Goal: Task Accomplishment & Management: Manage account settings

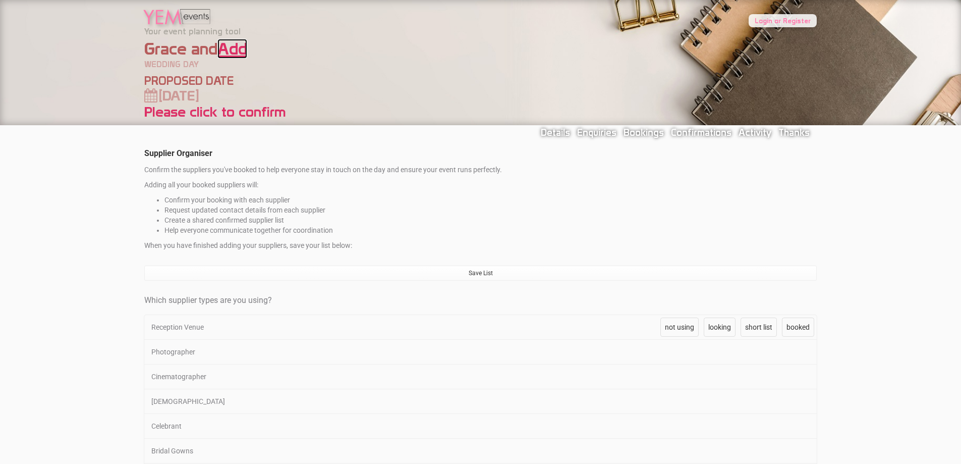
click at [233, 47] on link "Add" at bounding box center [232, 49] width 30 height 20
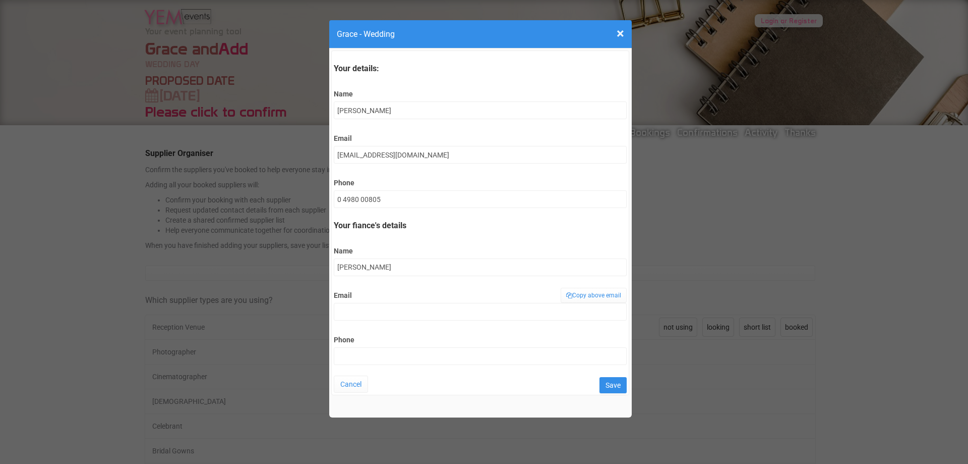
type input "[PERSON_NAME]"
click at [416, 155] on input "[EMAIL_ADDRESS][DOMAIN_NAME]" at bounding box center [480, 155] width 293 height 18
click at [404, 311] on input "Email" at bounding box center [480, 312] width 293 height 18
paste input "[EMAIL_ADDRESS][DOMAIN_NAME]"
type input "[EMAIL_ADDRESS][DOMAIN_NAME]"
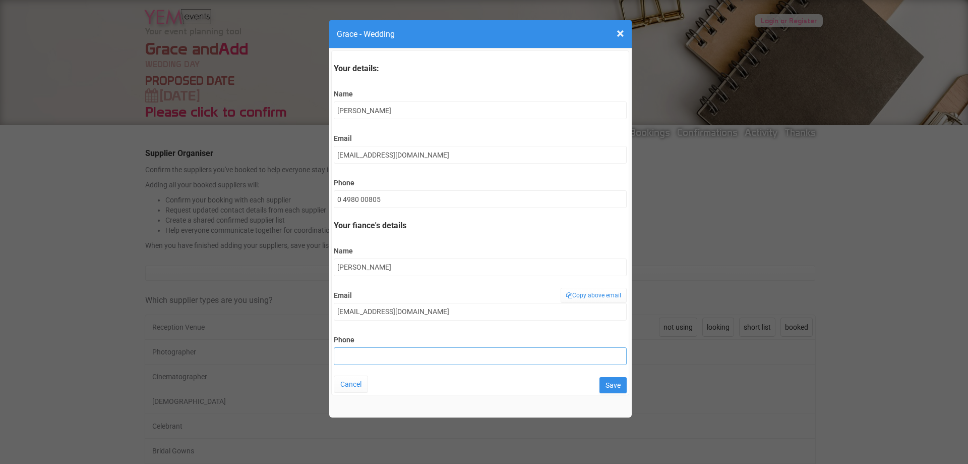
click at [405, 357] on input "Phone" at bounding box center [480, 356] width 293 height 18
type input "0434062218"
click at [613, 384] on input "Save" at bounding box center [613, 385] width 27 height 16
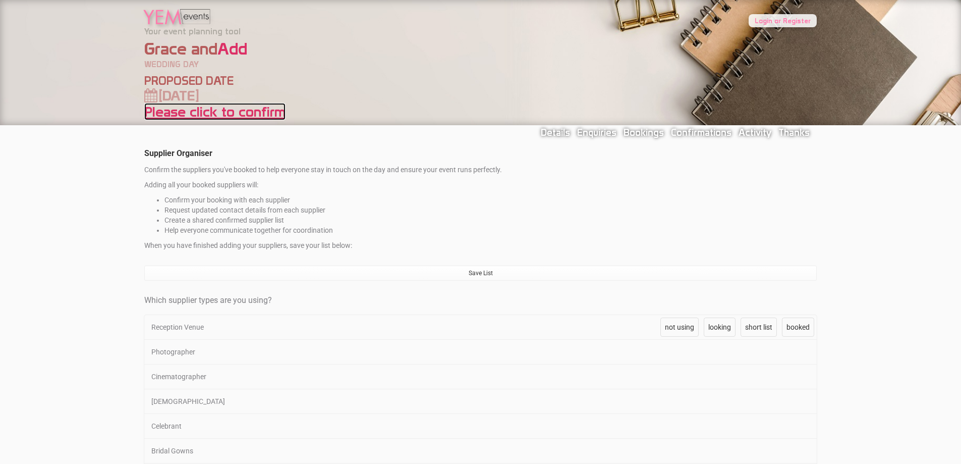
click at [221, 110] on link "Please click to confirm" at bounding box center [214, 111] width 141 height 17
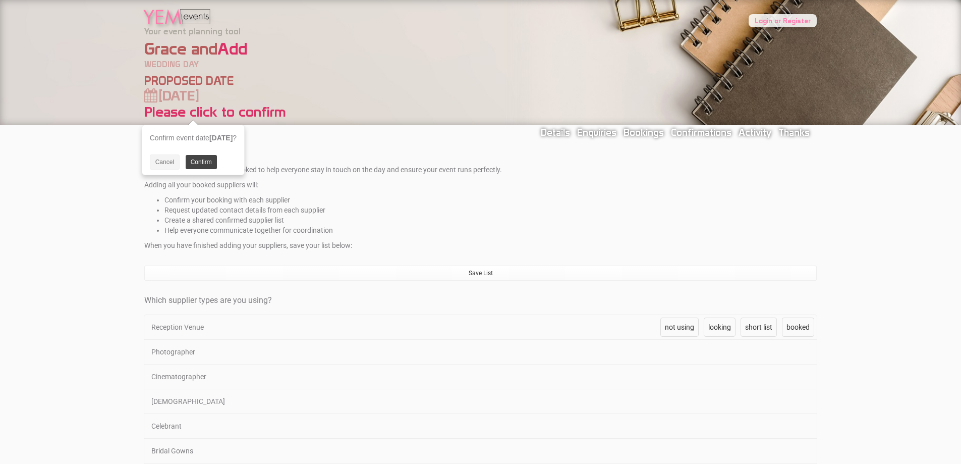
click at [201, 161] on link "Confirm" at bounding box center [201, 162] width 31 height 14
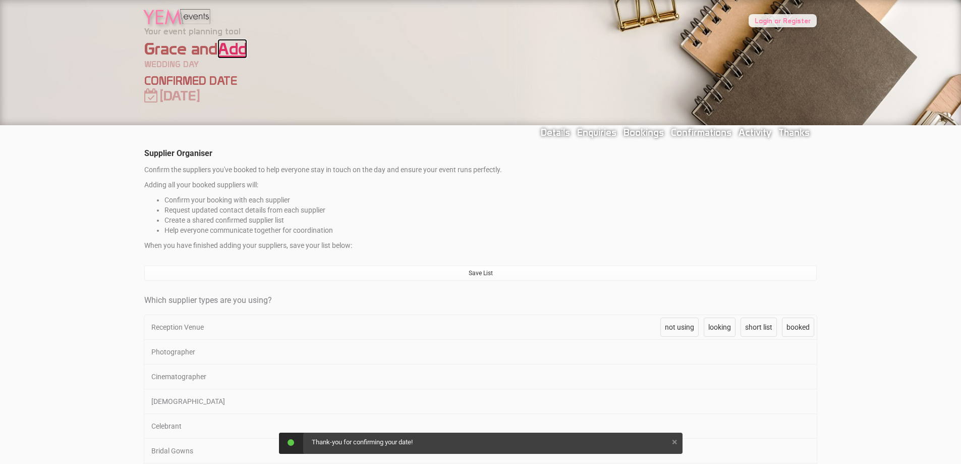
click at [237, 53] on link "Add" at bounding box center [232, 49] width 30 height 20
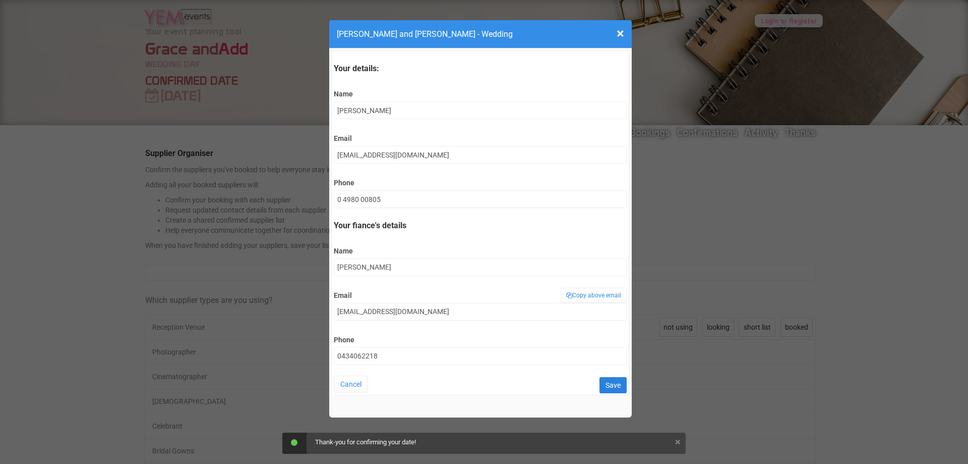
click at [612, 384] on input "Save" at bounding box center [613, 385] width 27 height 16
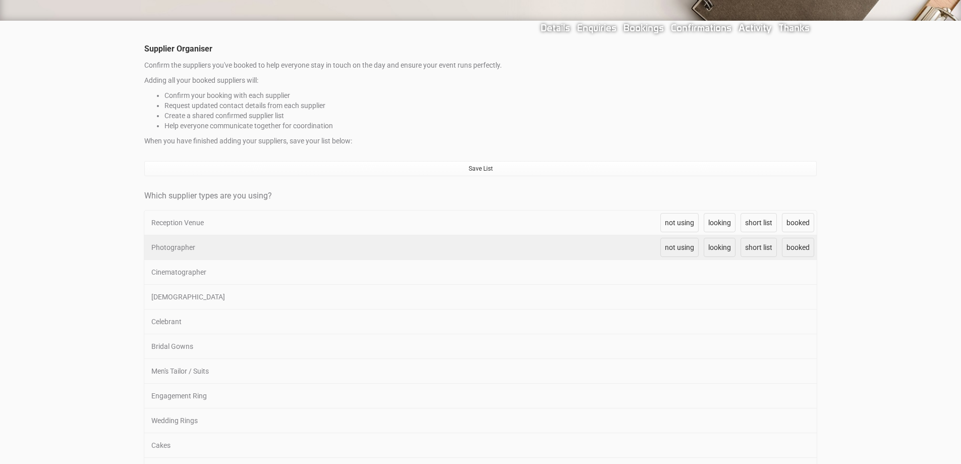
scroll to position [151, 0]
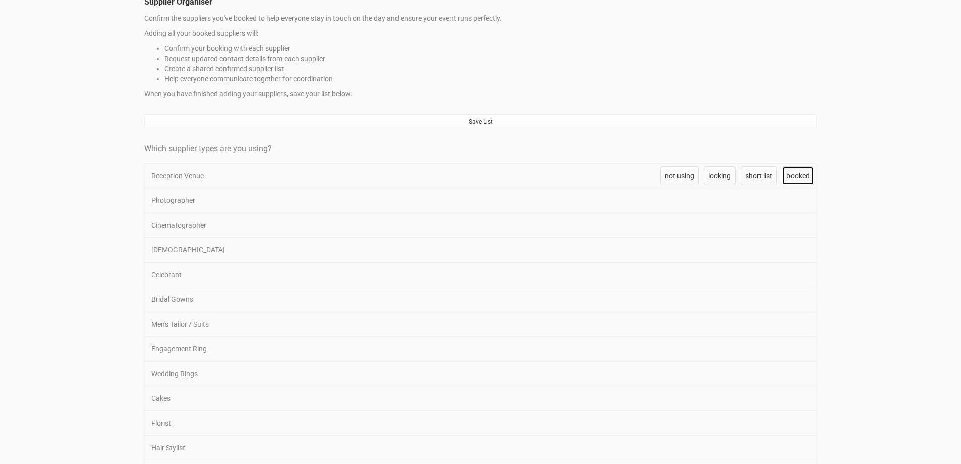
click at [808, 176] on span "booked" at bounding box center [797, 176] width 23 height 8
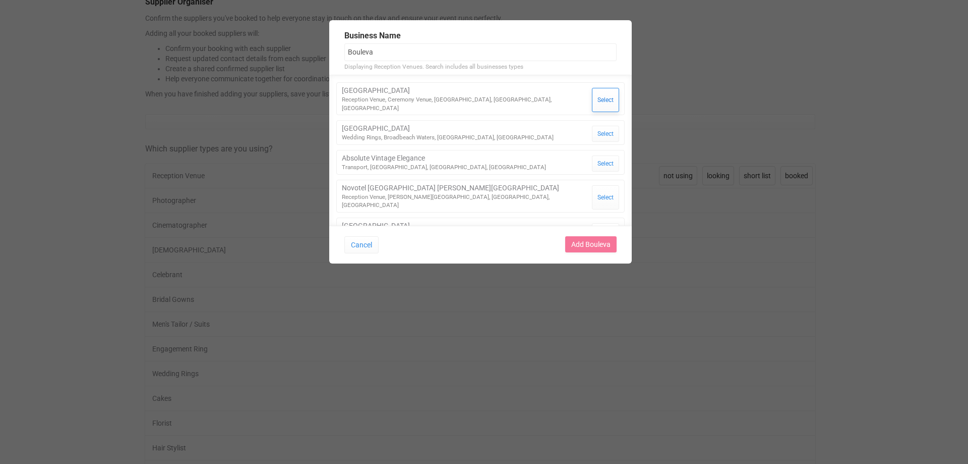
type input "Bouleva"
click at [594, 95] on button "Select" at bounding box center [605, 100] width 27 height 24
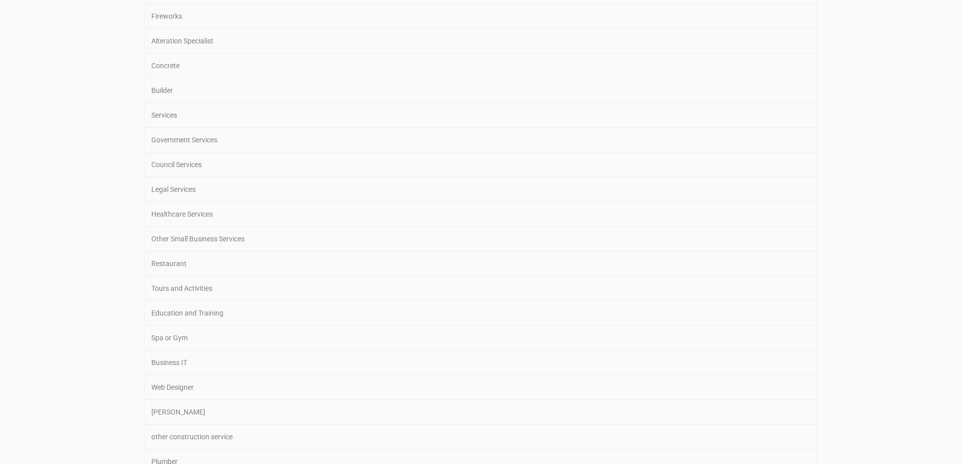
scroll to position [1528, 0]
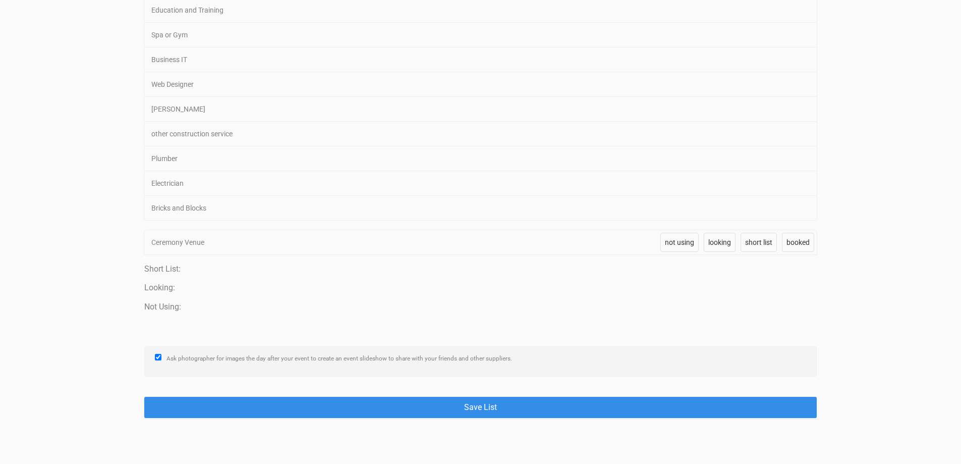
click at [307, 244] on div "Ceremony Venue" at bounding box center [399, 242] width 511 height 24
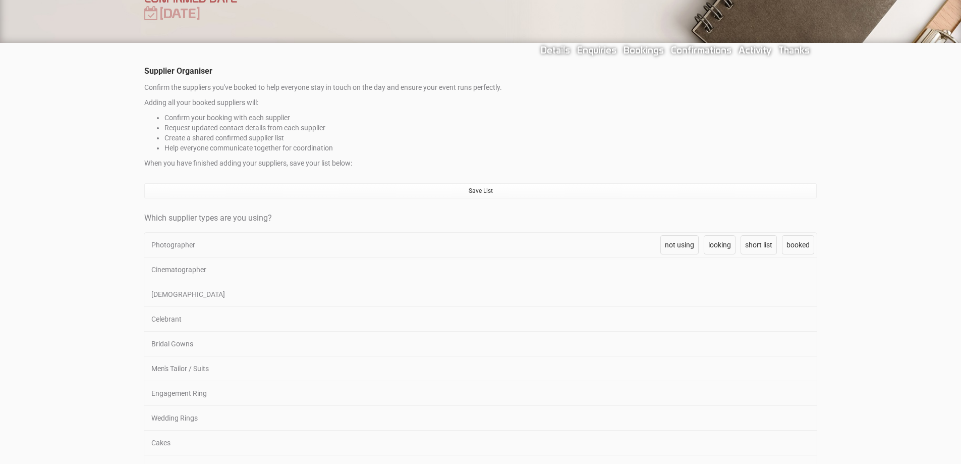
scroll to position [101, 0]
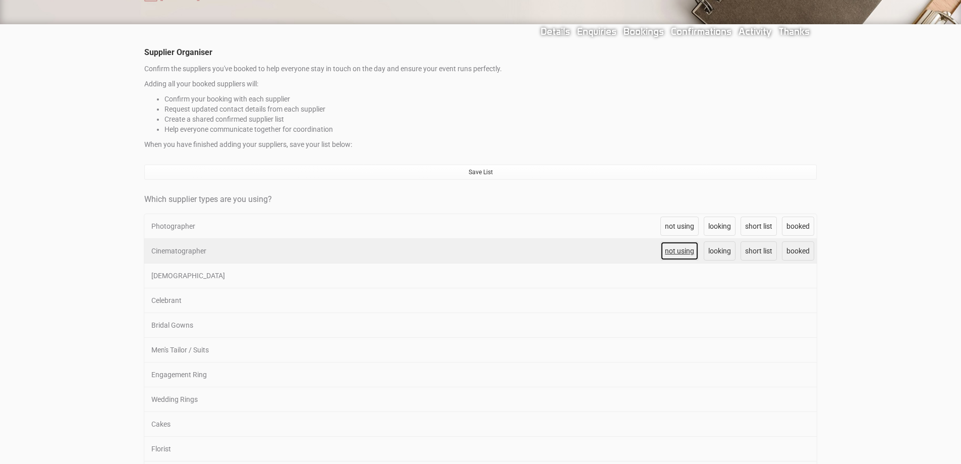
click at [680, 251] on span "not using" at bounding box center [679, 251] width 29 height 8
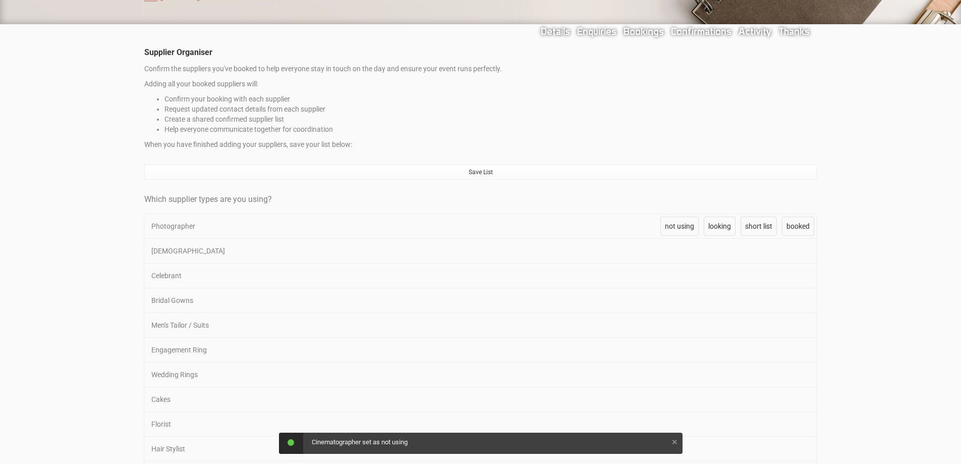
click at [680, 251] on span "not using" at bounding box center [679, 251] width 29 height 8
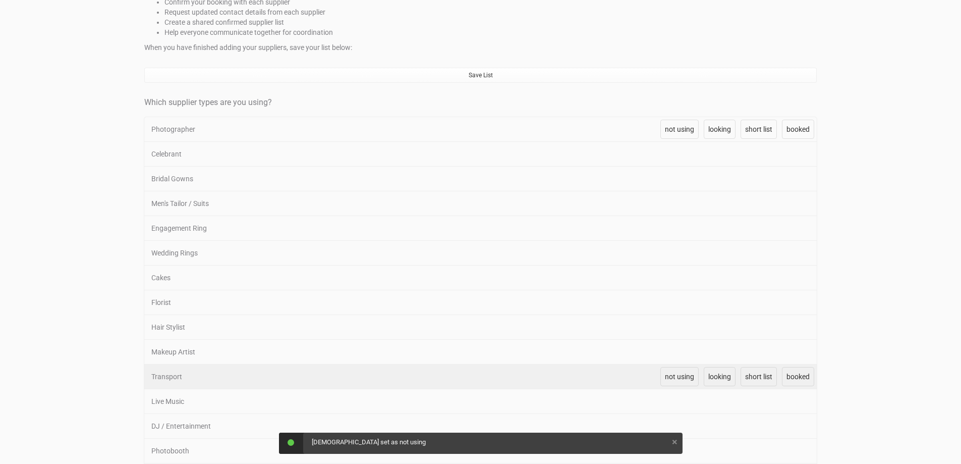
scroll to position [202, 0]
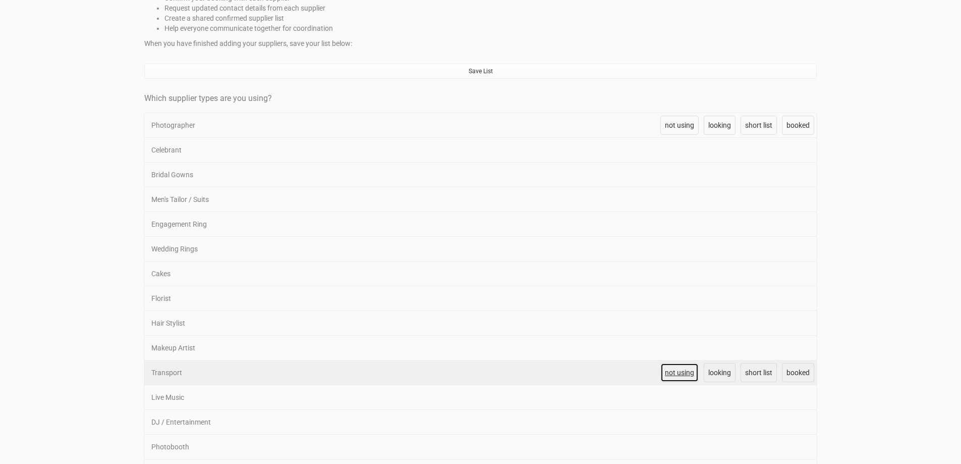
click at [667, 374] on span "not using" at bounding box center [679, 372] width 29 height 8
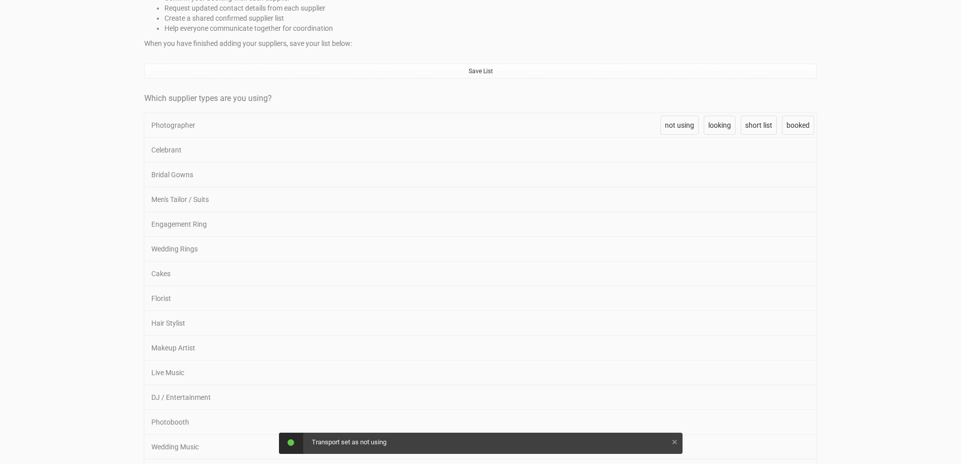
click at [667, 374] on span "not using" at bounding box center [679, 372] width 29 height 8
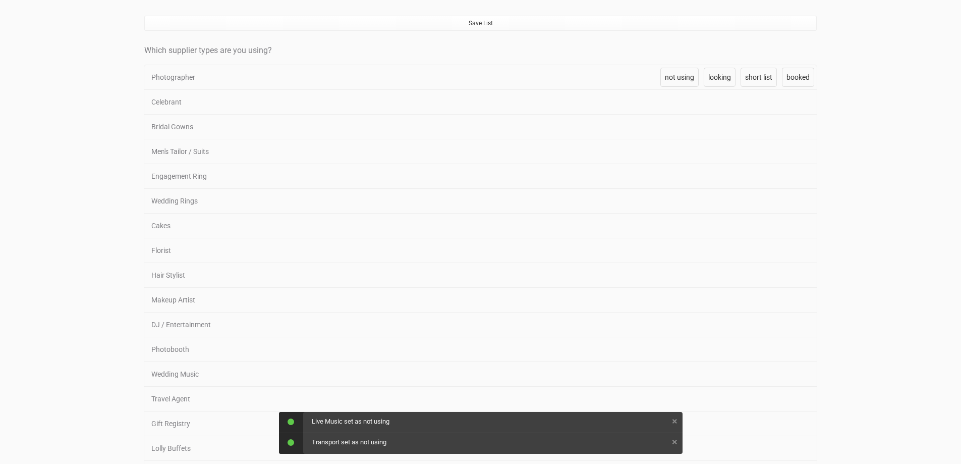
scroll to position [252, 0]
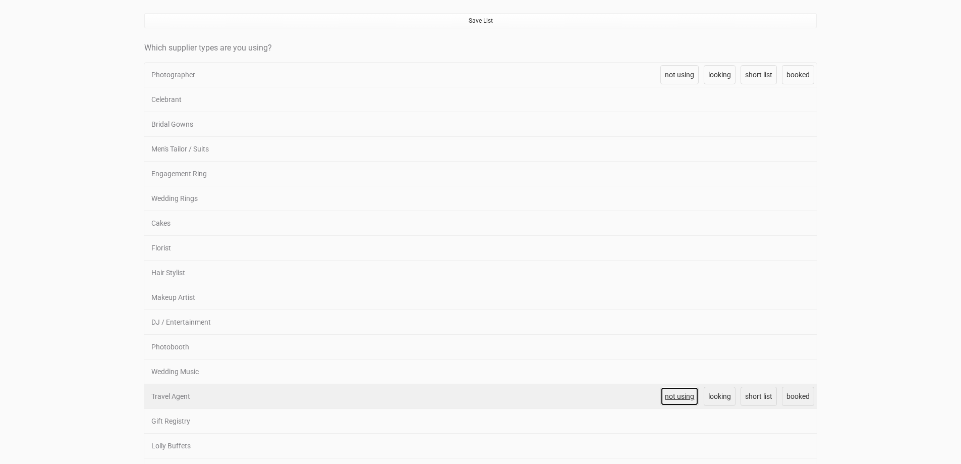
click at [670, 392] on span "not using" at bounding box center [679, 396] width 29 height 8
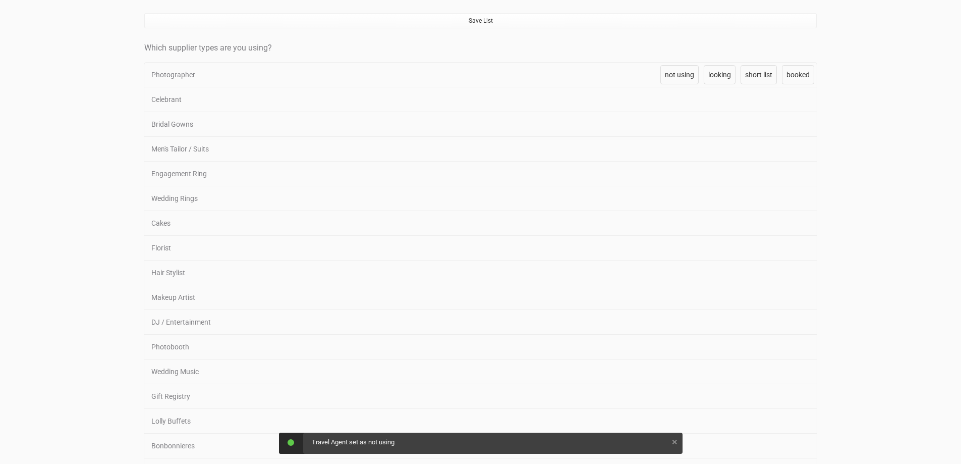
click at [670, 392] on span "not using" at bounding box center [679, 396] width 29 height 8
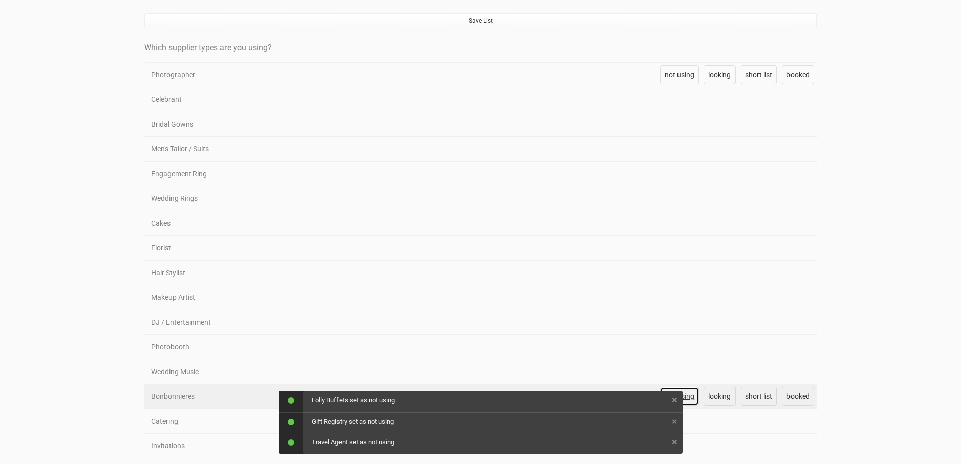
click at [683, 395] on span "not using" at bounding box center [679, 396] width 29 height 8
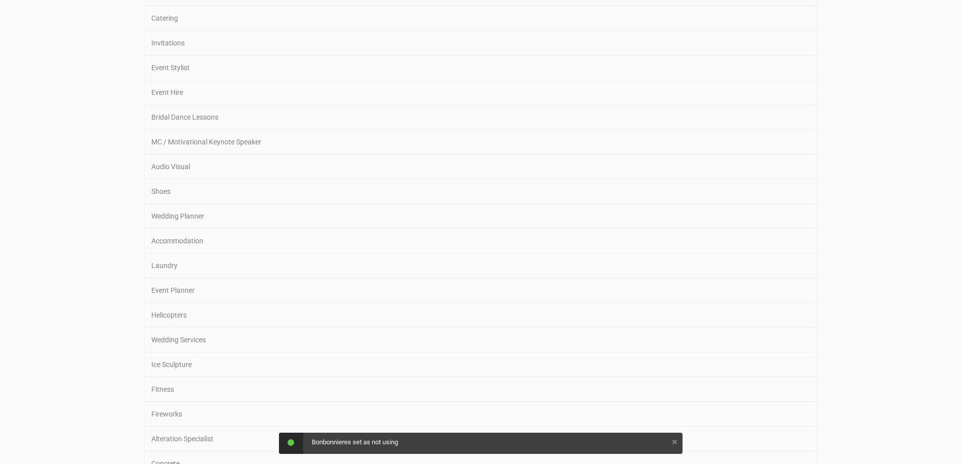
scroll to position [706, 0]
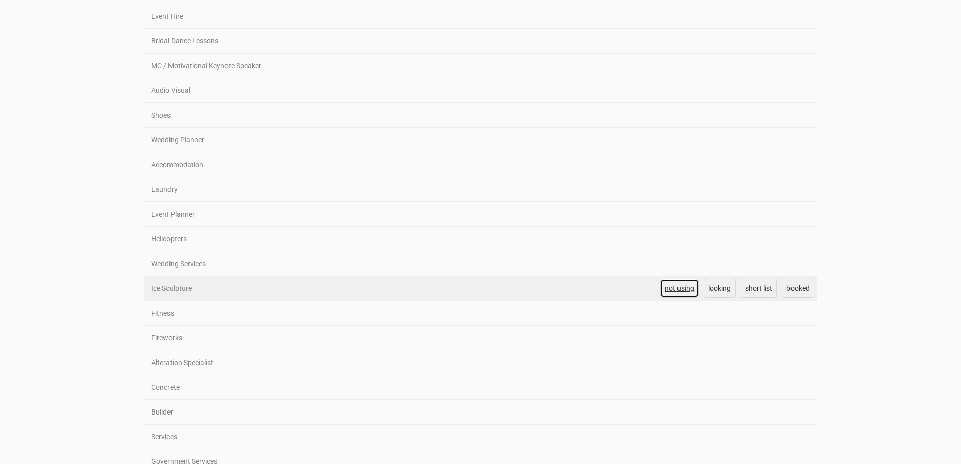
click at [672, 285] on span "not using" at bounding box center [679, 288] width 29 height 8
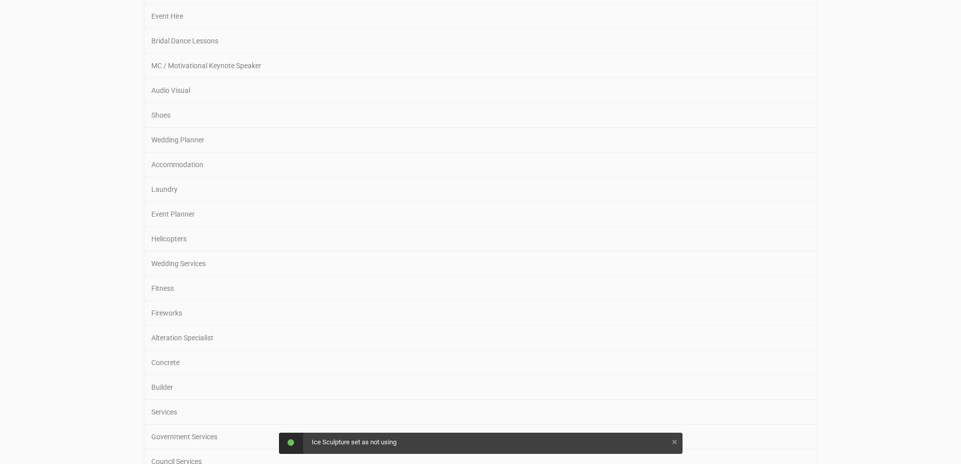
click at [672, 285] on span "not using" at bounding box center [679, 288] width 29 height 8
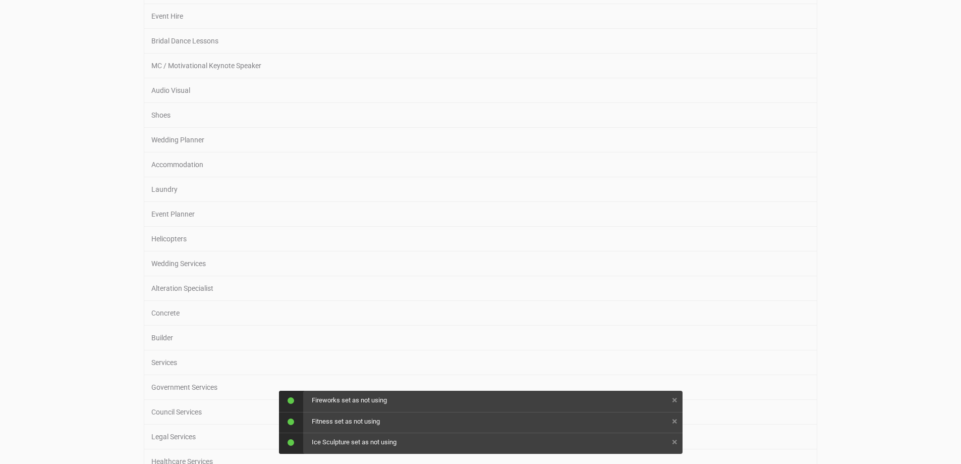
click at [672, 285] on span "not using" at bounding box center [679, 288] width 29 height 8
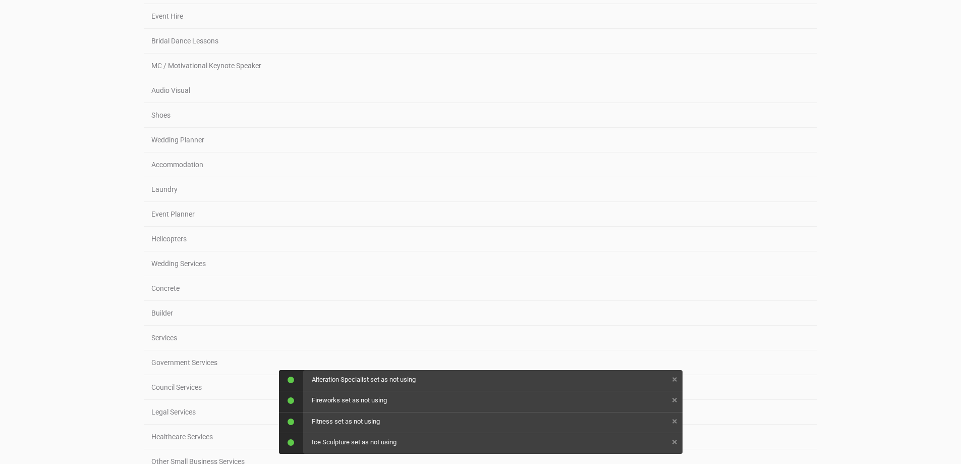
click at [672, 285] on span "not using" at bounding box center [679, 288] width 29 height 8
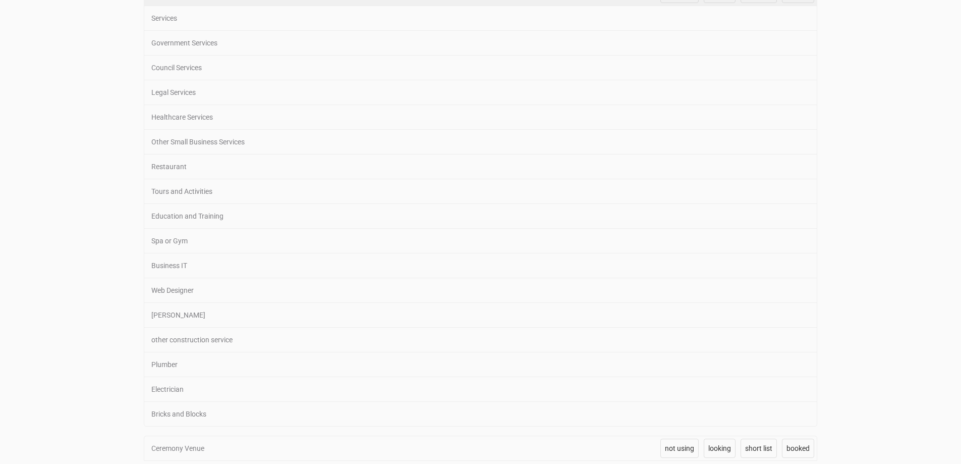
scroll to position [1009, 0]
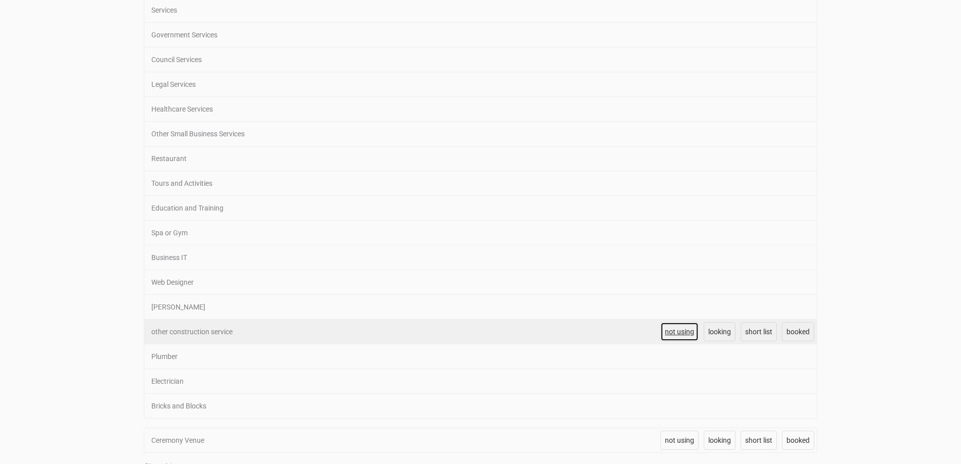
click at [676, 324] on link "not using" at bounding box center [679, 331] width 38 height 19
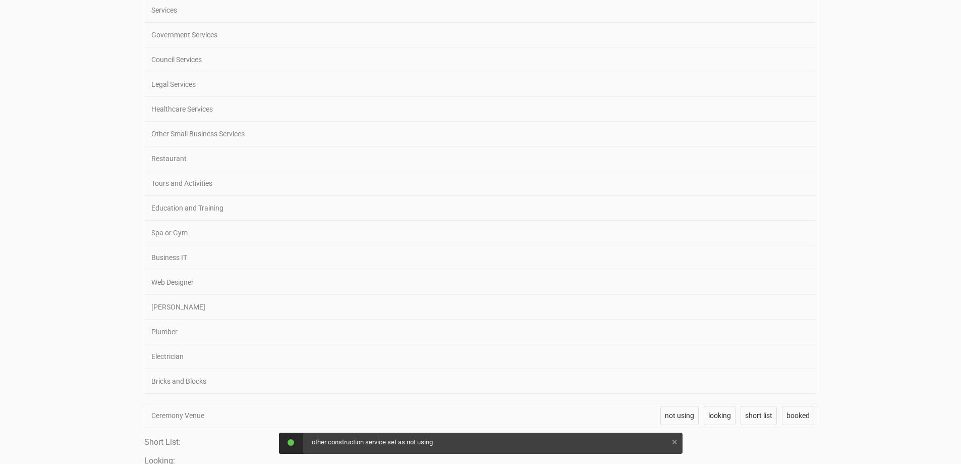
click at [676, 324] on link "not using" at bounding box center [679, 331] width 38 height 19
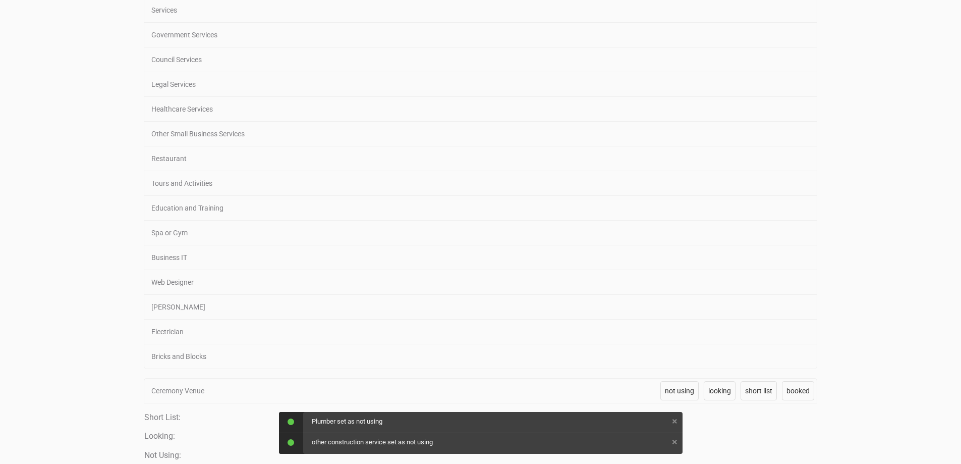
click at [676, 324] on link "not using" at bounding box center [679, 331] width 38 height 19
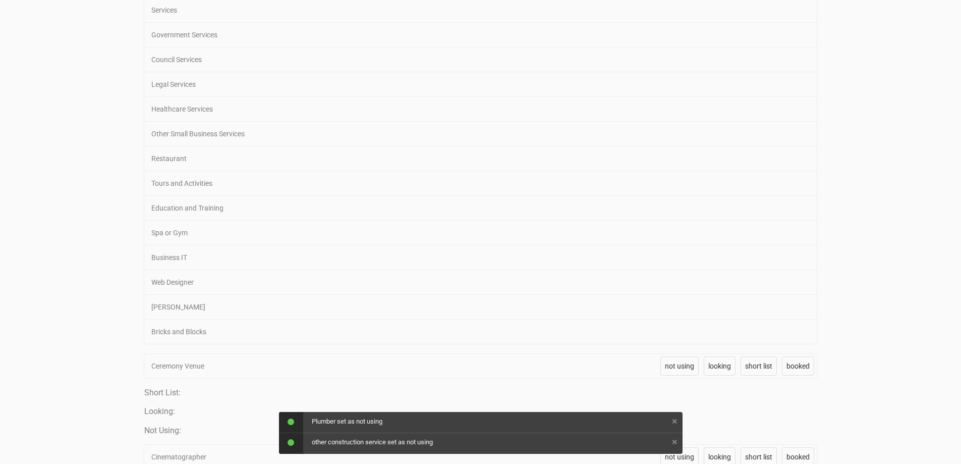
click at [676, 324] on link "not using" at bounding box center [679, 331] width 38 height 19
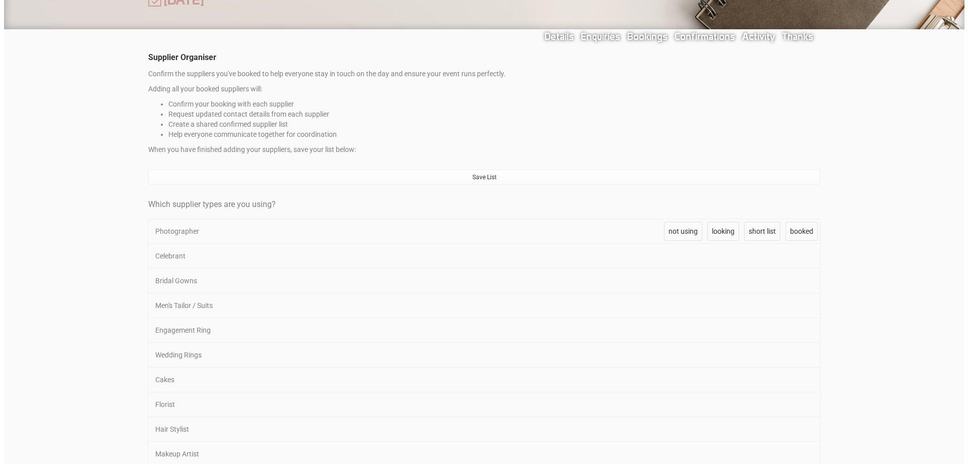
scroll to position [101, 0]
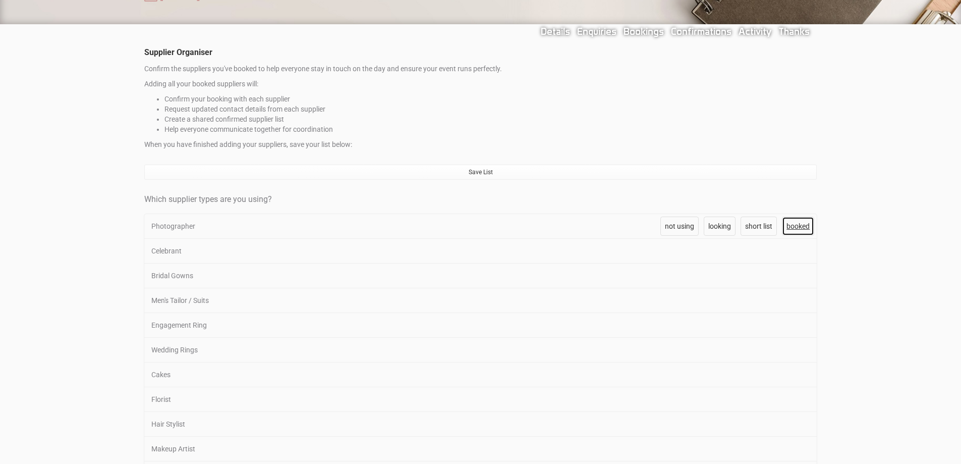
click at [799, 226] on span "booked" at bounding box center [797, 226] width 23 height 8
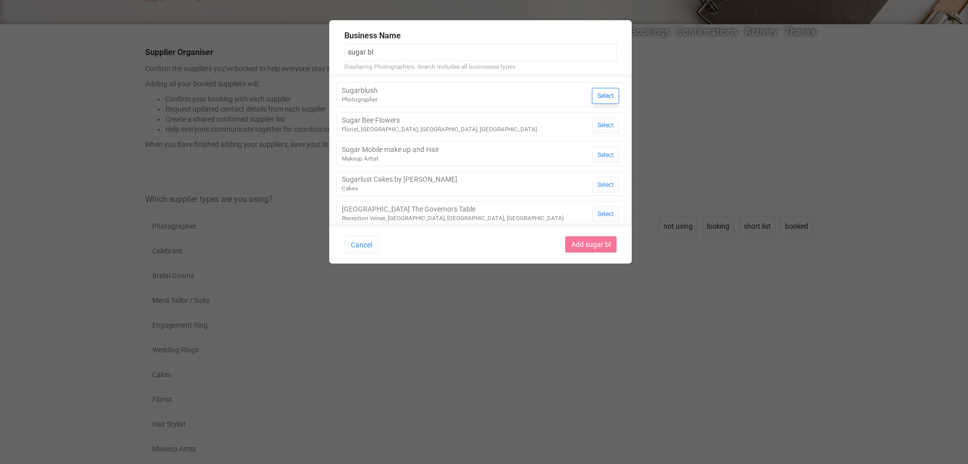
type input "sugar bl"
click at [592, 92] on button "Select" at bounding box center [605, 96] width 27 height 16
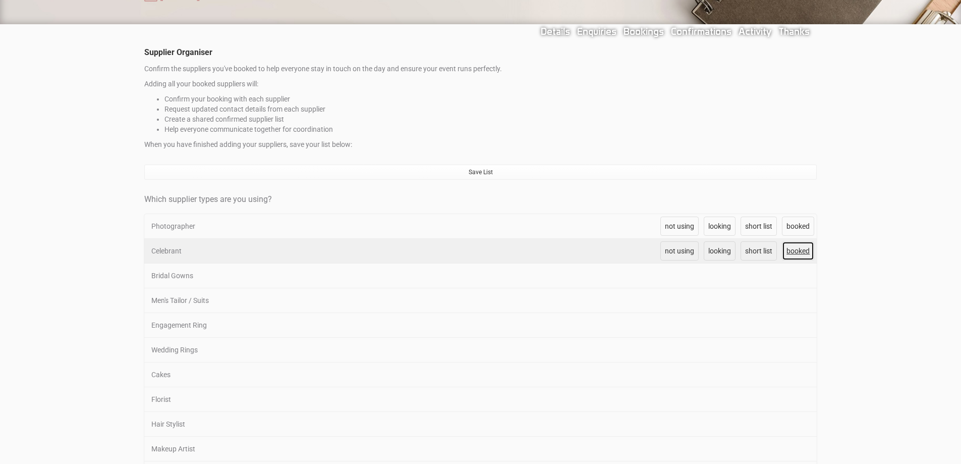
click at [789, 251] on span "booked" at bounding box center [797, 251] width 23 height 8
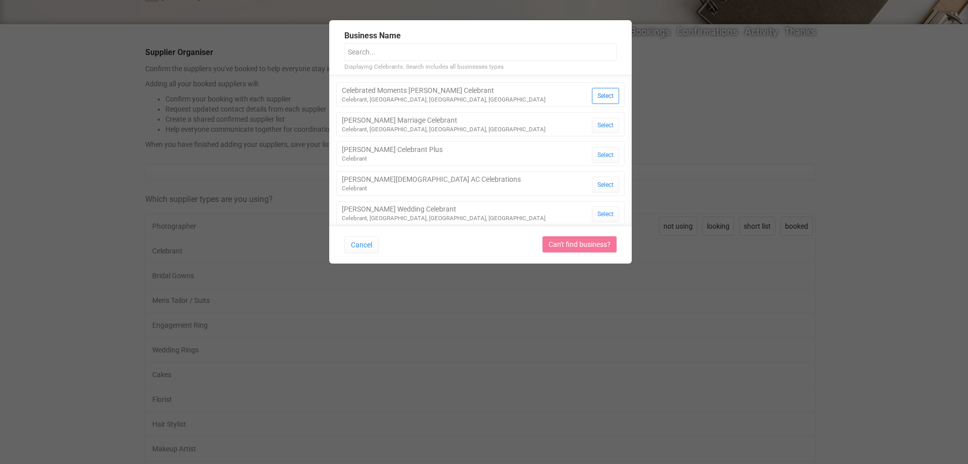
click at [603, 89] on button "Select" at bounding box center [605, 96] width 27 height 16
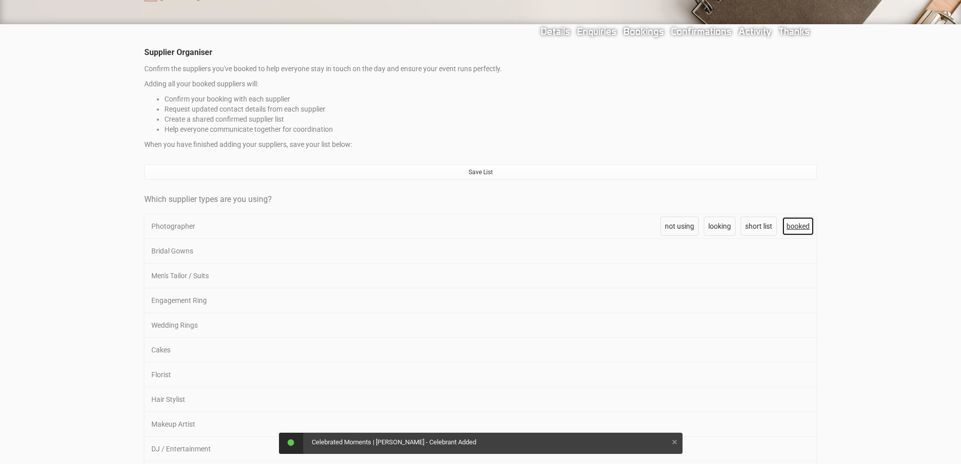
click at [797, 225] on span "booked" at bounding box center [797, 226] width 23 height 8
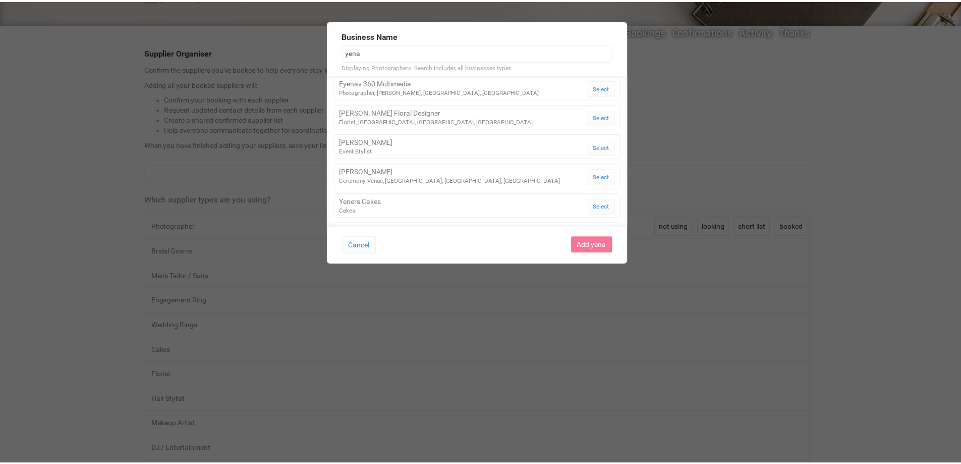
scroll to position [0, 0]
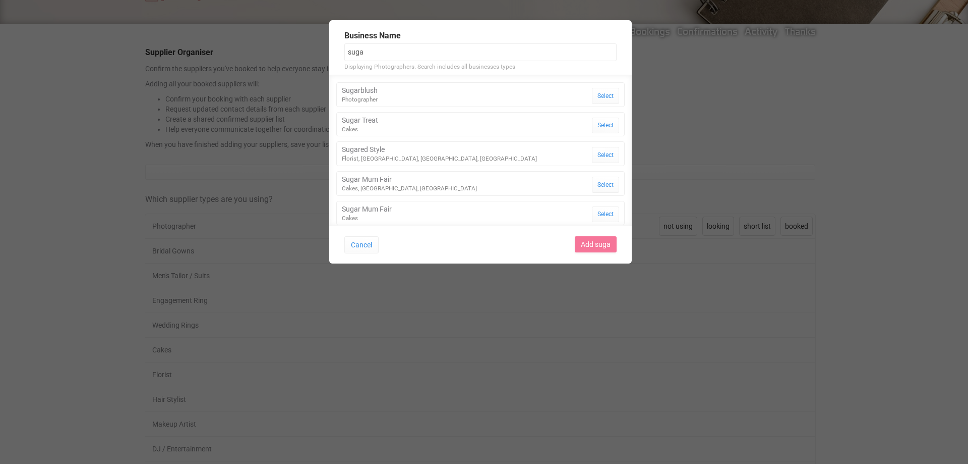
type input "suga"
click at [367, 97] on div "Photographer" at bounding box center [360, 99] width 36 height 9
click at [598, 97] on button "Select" at bounding box center [605, 96] width 27 height 16
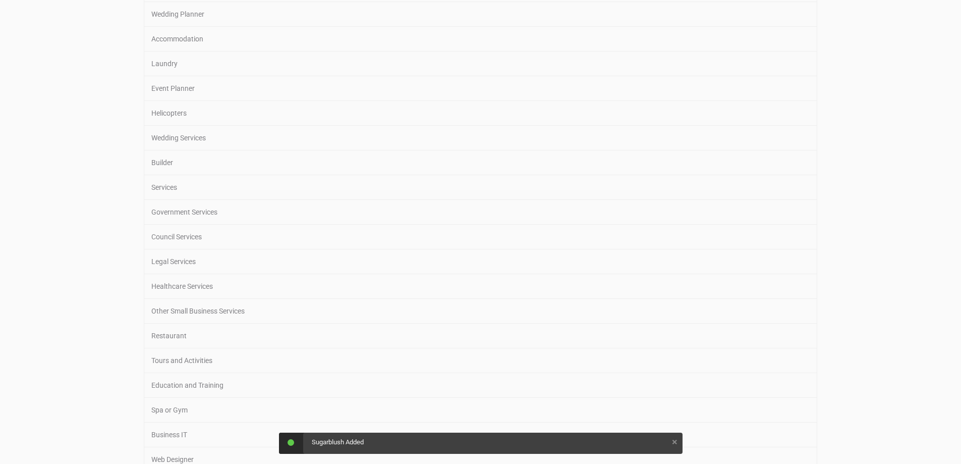
scroll to position [1160, 0]
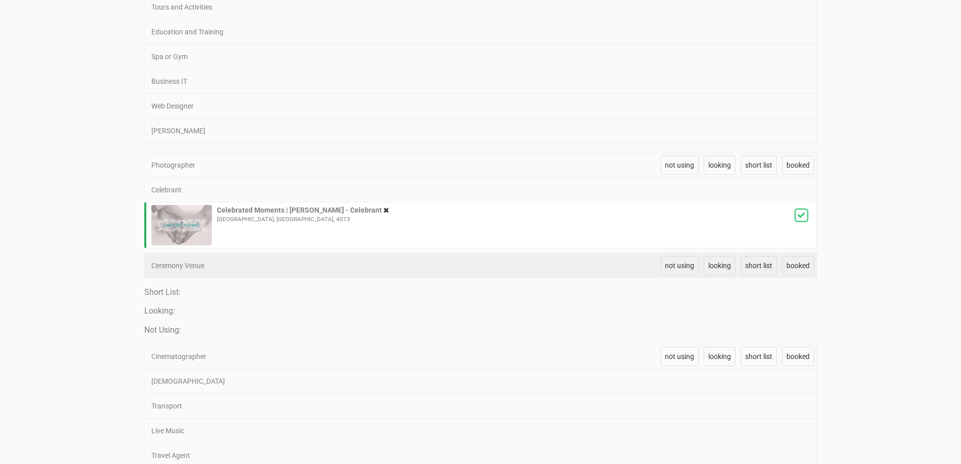
click at [231, 270] on div "Ceremony Venue" at bounding box center [399, 265] width 511 height 24
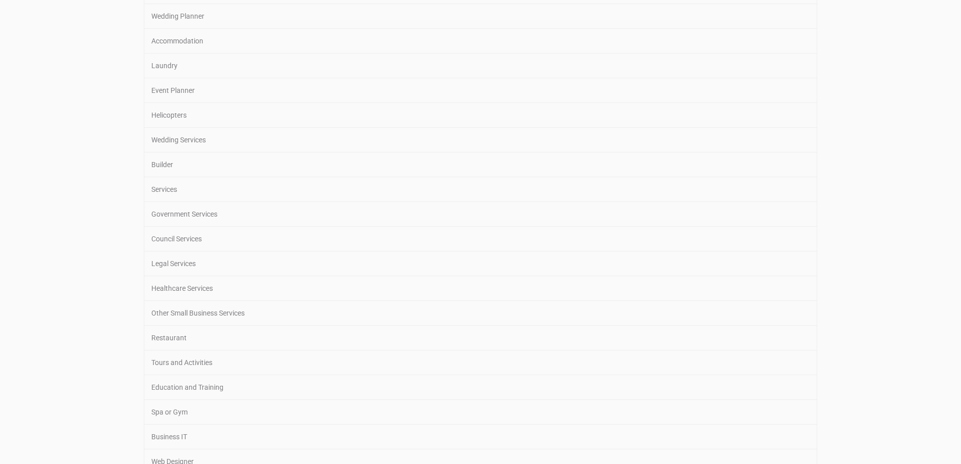
scroll to position [454, 0]
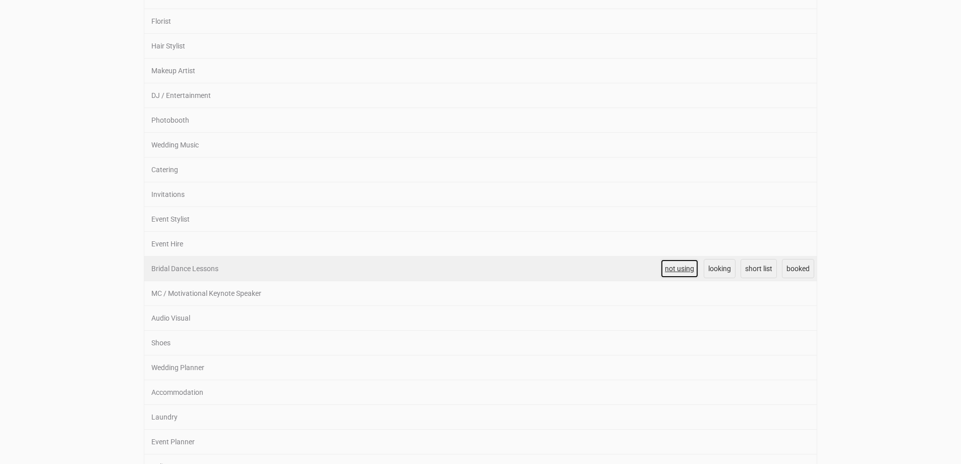
click at [673, 268] on span "not using" at bounding box center [679, 268] width 29 height 8
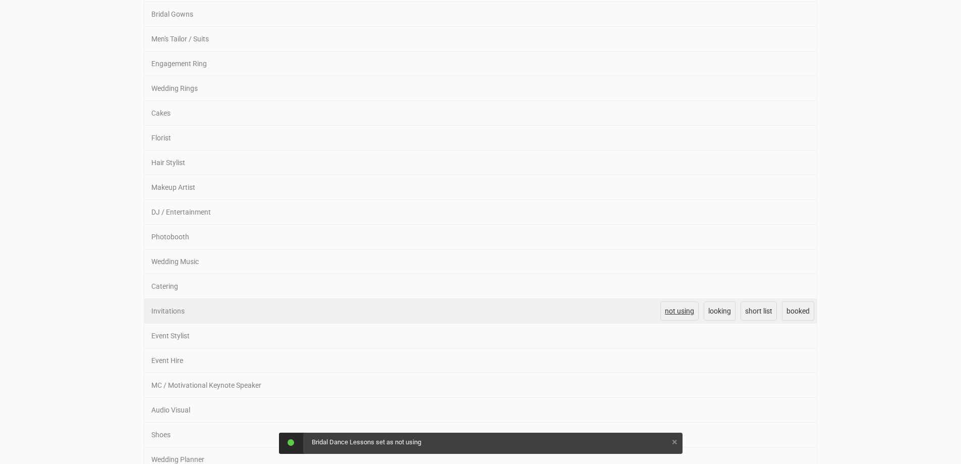
scroll to position [303, 0]
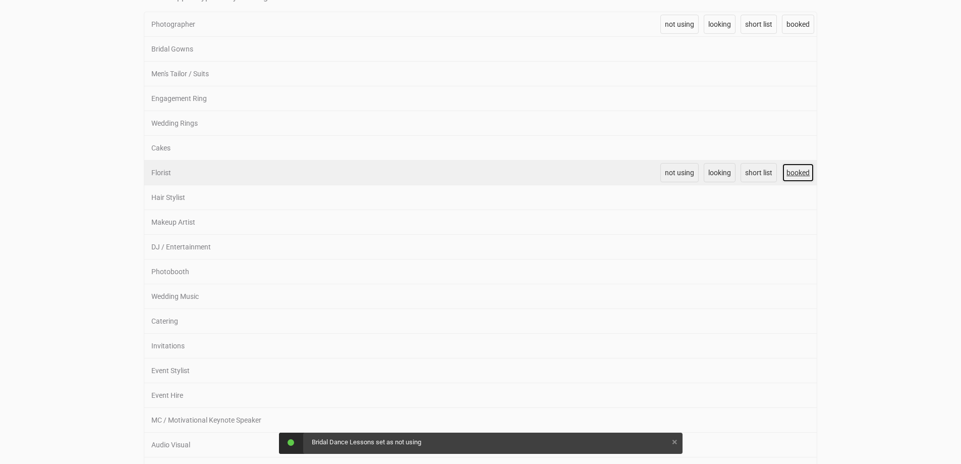
click at [798, 174] on span "booked" at bounding box center [797, 172] width 23 height 8
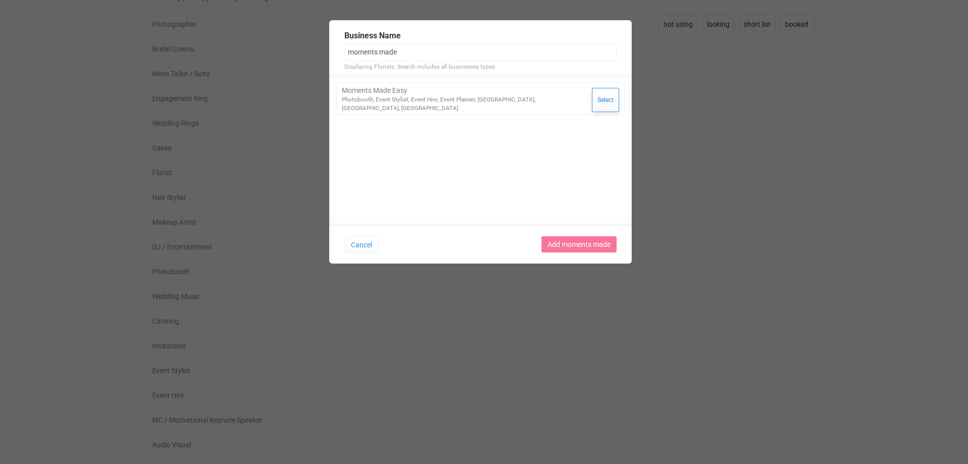
type input "moments made"
click at [599, 94] on button "Select" at bounding box center [605, 100] width 27 height 24
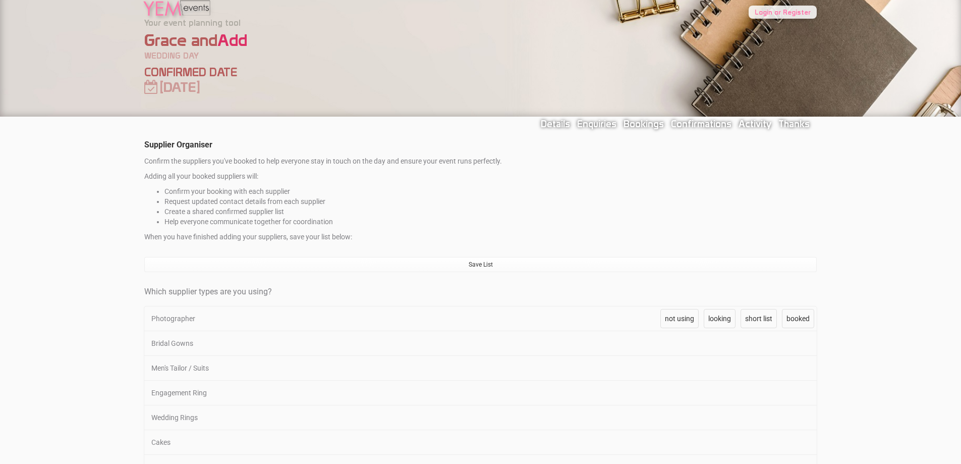
scroll to position [0, 0]
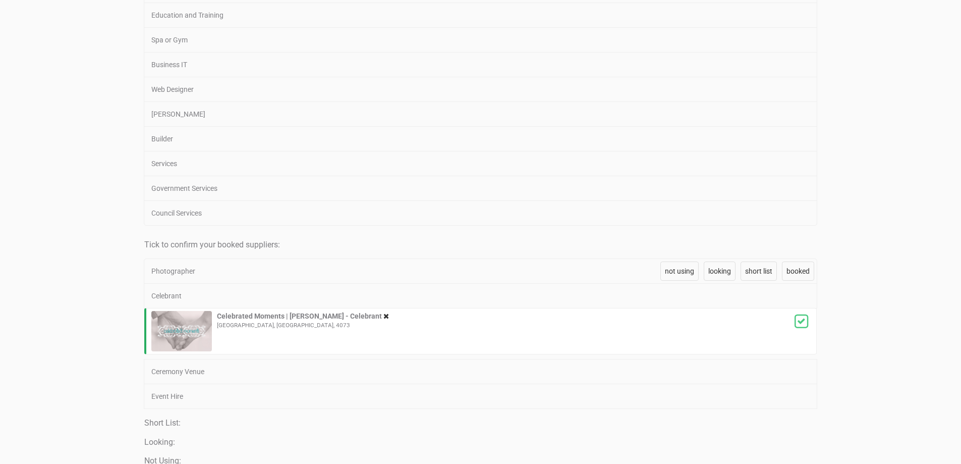
scroll to position [1059, 0]
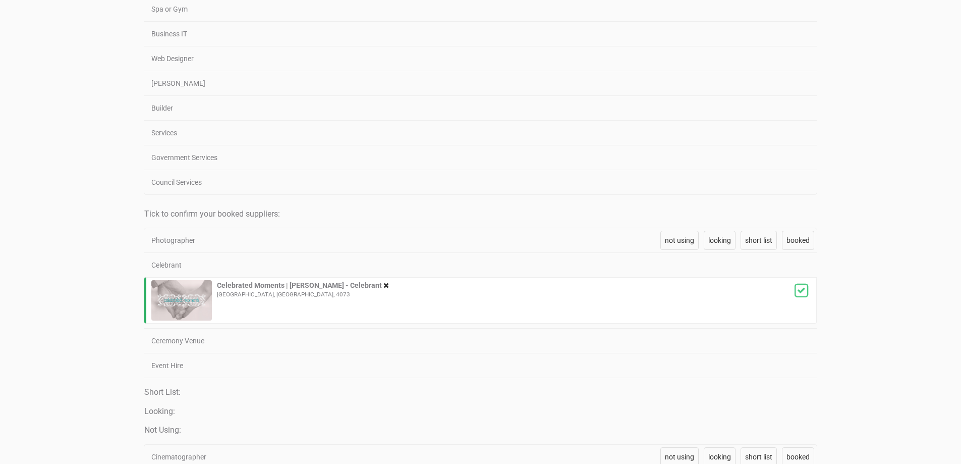
click at [424, 239] on div "Photographer" at bounding box center [399, 240] width 511 height 24
click at [176, 241] on div "Photographer" at bounding box center [399, 240] width 511 height 24
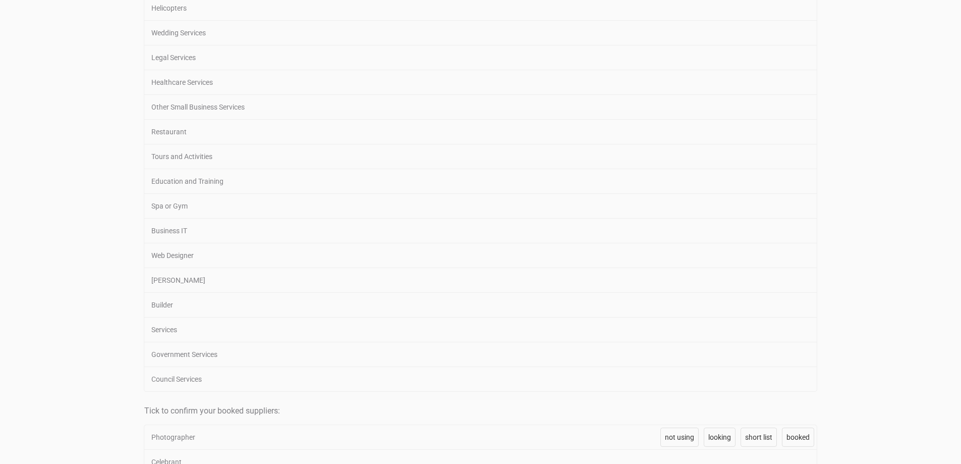
scroll to position [858, 0]
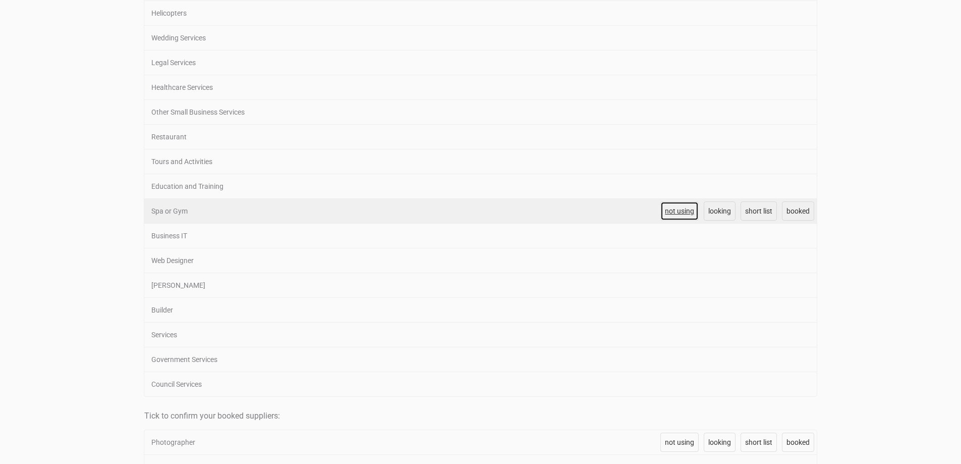
click at [680, 212] on span "not using" at bounding box center [679, 211] width 29 height 8
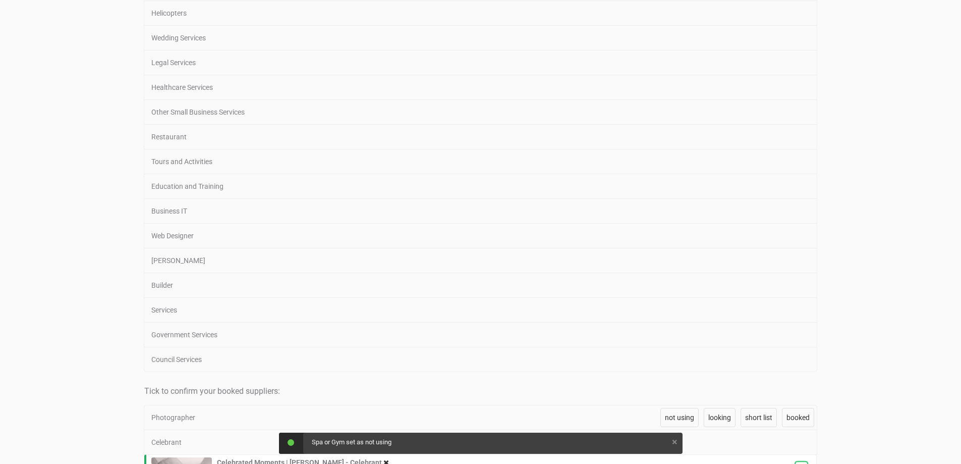
click at [680, 212] on span "not using" at bounding box center [679, 211] width 29 height 8
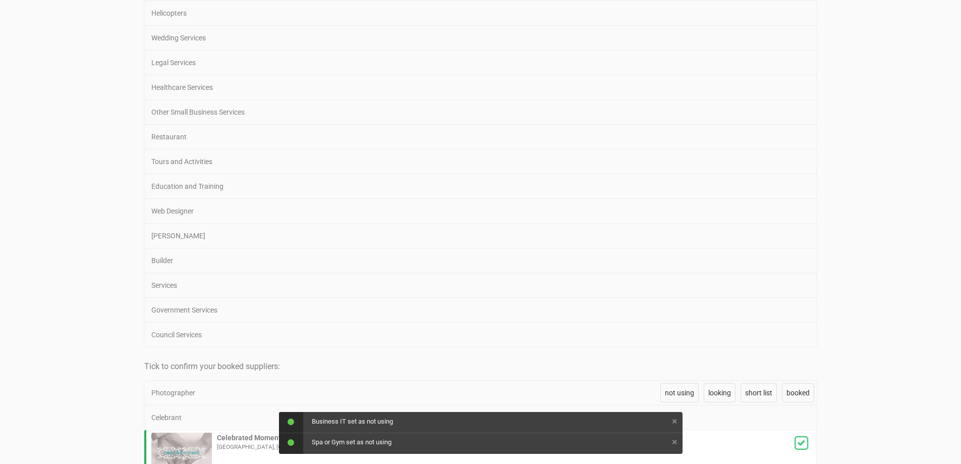
click at [680, 212] on span "not using" at bounding box center [679, 211] width 29 height 8
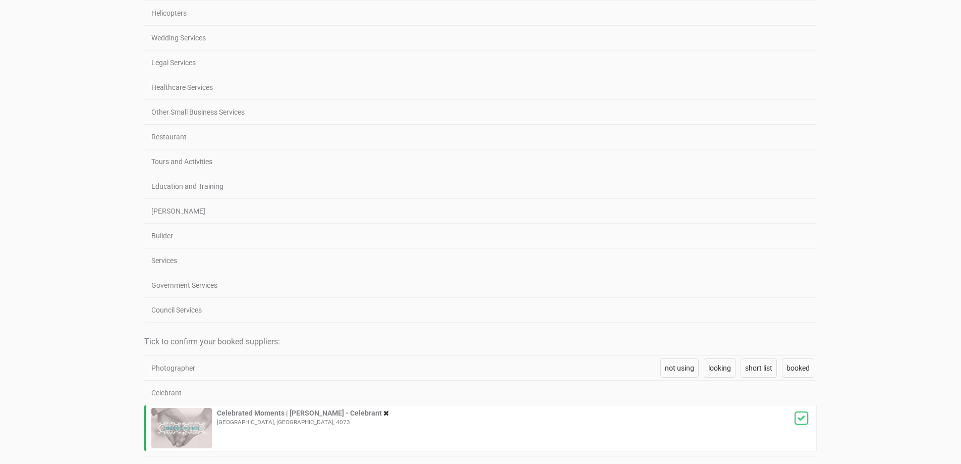
click at [680, 212] on span "not using" at bounding box center [679, 211] width 29 height 8
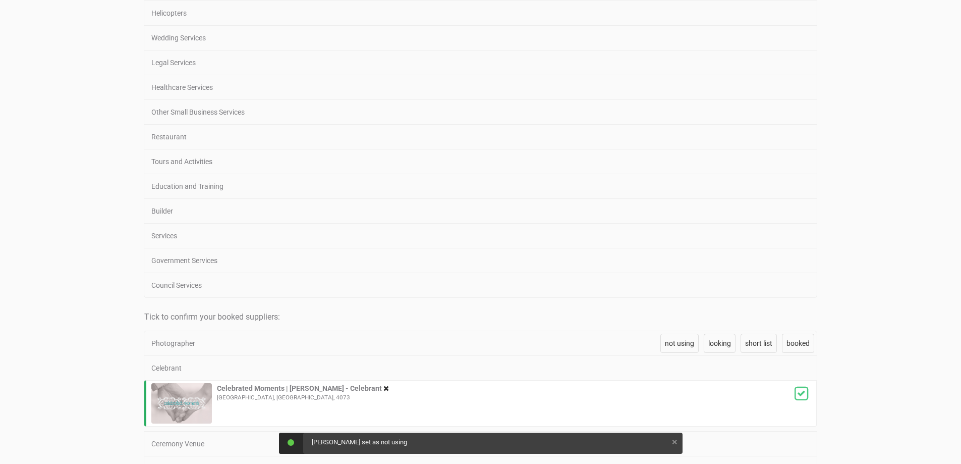
click at [680, 212] on span "not using" at bounding box center [679, 211] width 29 height 8
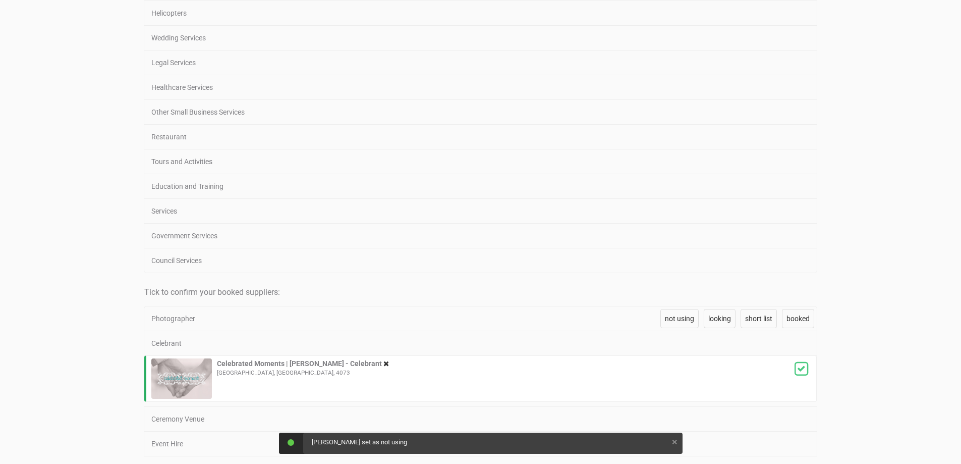
click at [680, 212] on span "not using" at bounding box center [679, 211] width 29 height 8
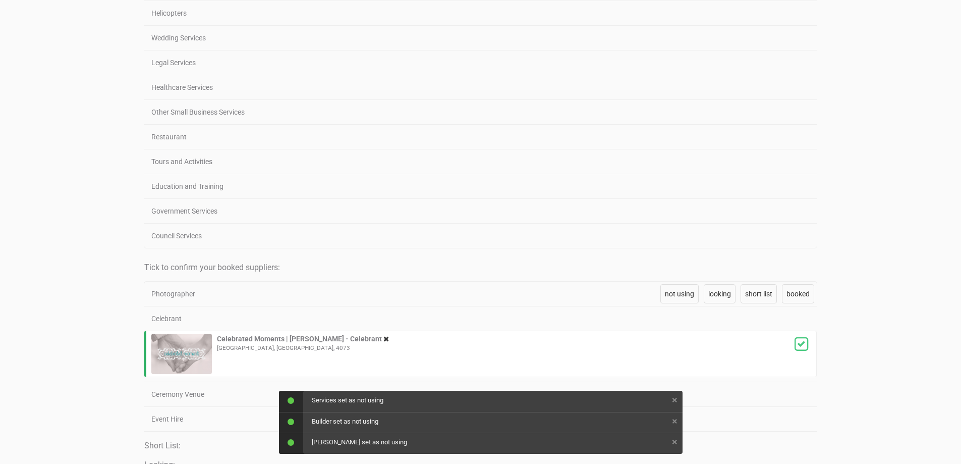
click at [680, 212] on span "not using" at bounding box center [679, 211] width 29 height 8
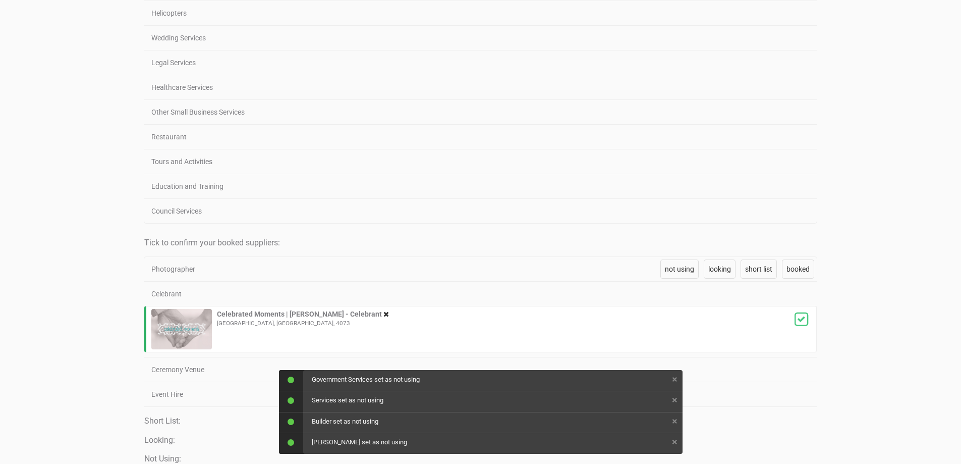
click at [680, 212] on span "not using" at bounding box center [679, 211] width 29 height 8
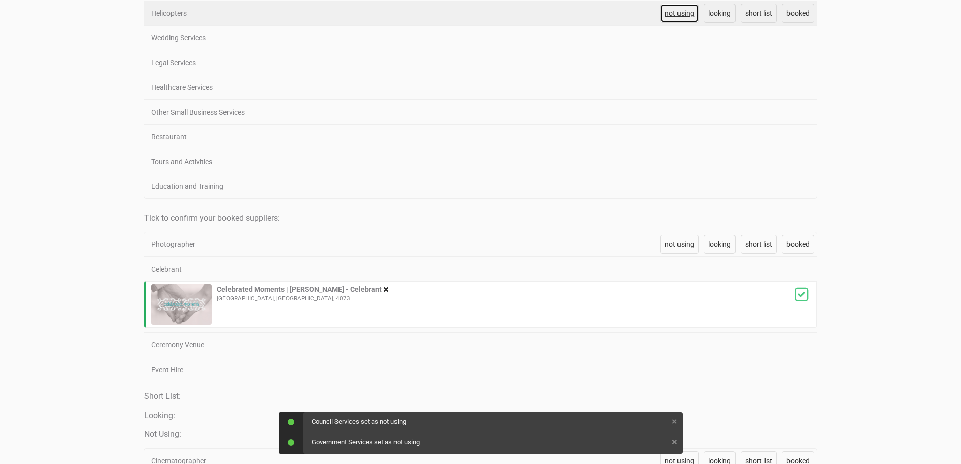
click at [670, 14] on span "not using" at bounding box center [679, 13] width 29 height 8
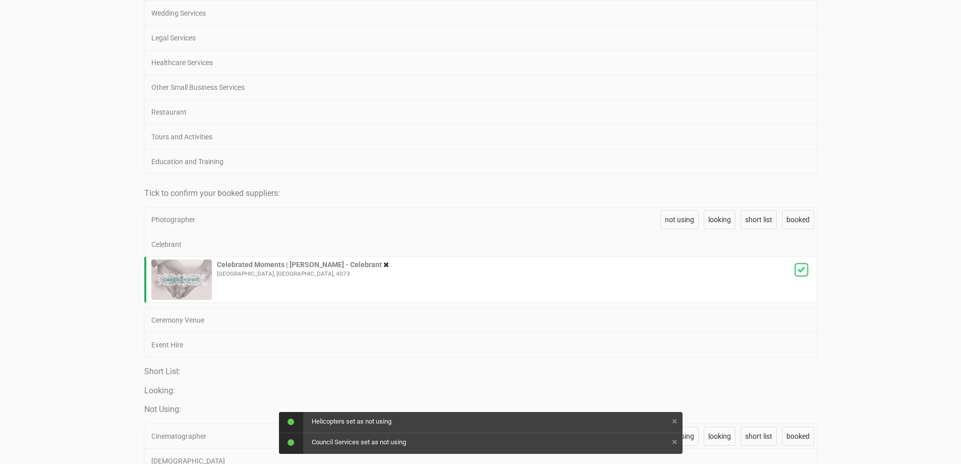
click at [670, 14] on span "not using" at bounding box center [679, 13] width 29 height 8
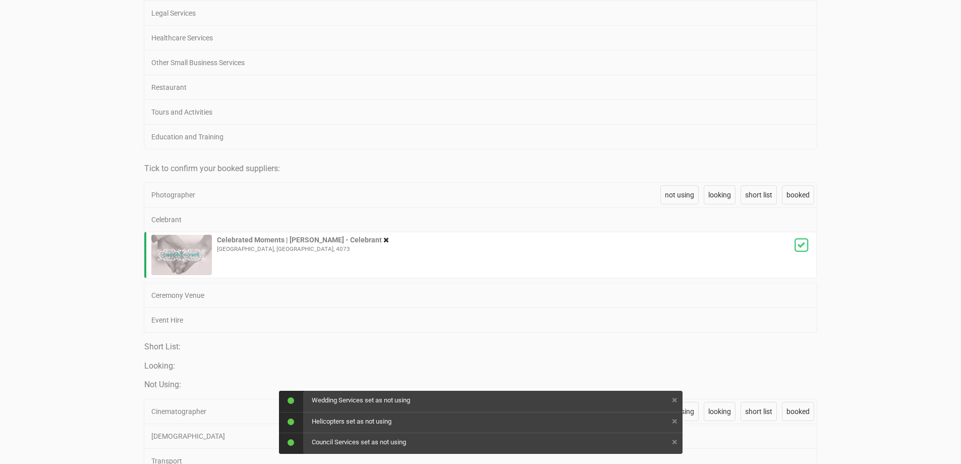
click at [670, 14] on span "not using" at bounding box center [679, 13] width 29 height 8
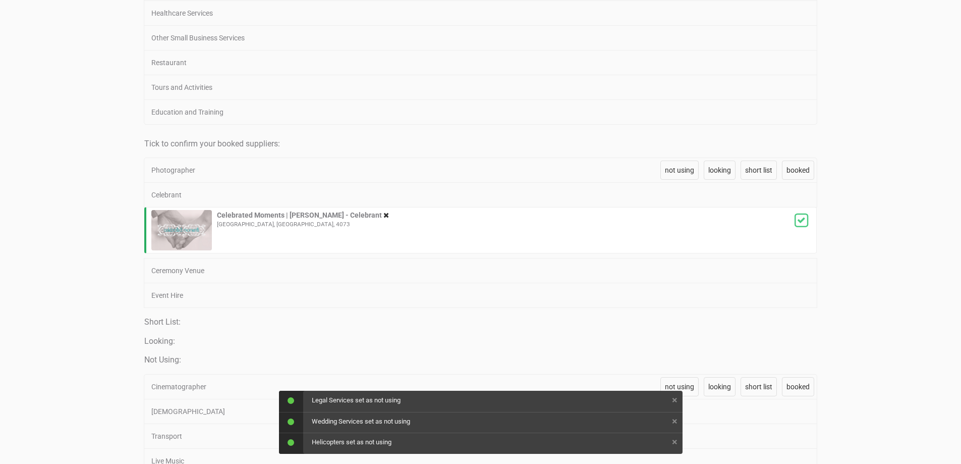
click at [670, 14] on span "not using" at bounding box center [679, 13] width 29 height 8
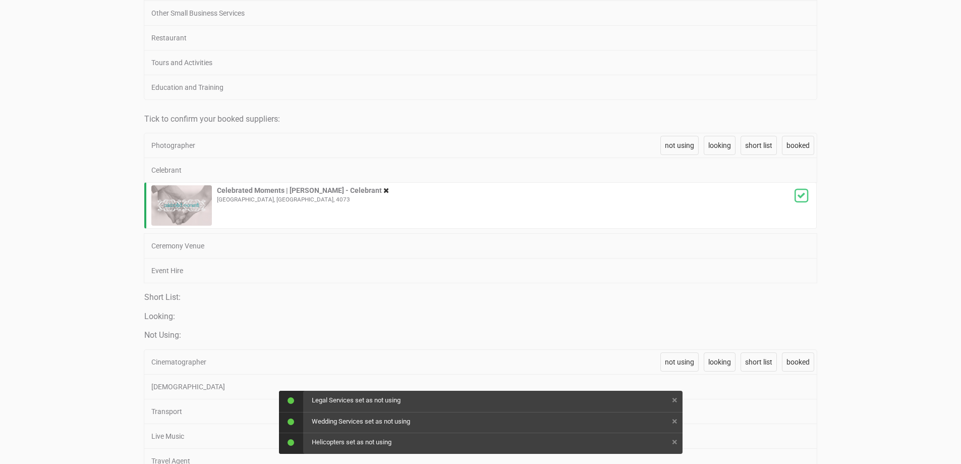
click at [670, 14] on span "not using" at bounding box center [679, 13] width 29 height 8
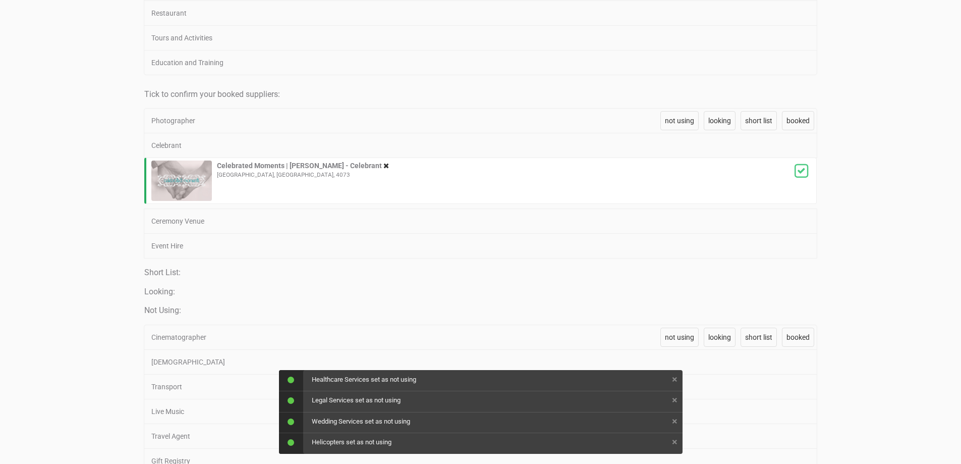
click at [670, 14] on span "not using" at bounding box center [679, 13] width 29 height 8
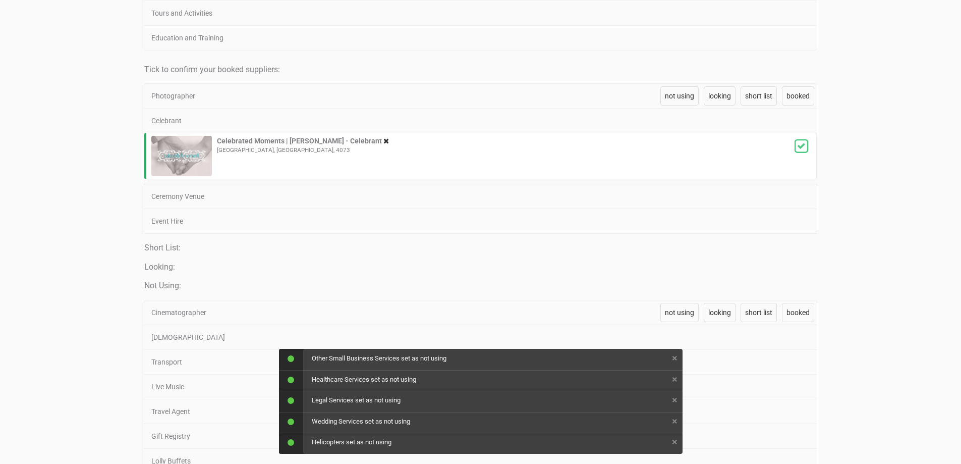
click at [670, 14] on span "not using" at bounding box center [679, 13] width 29 height 8
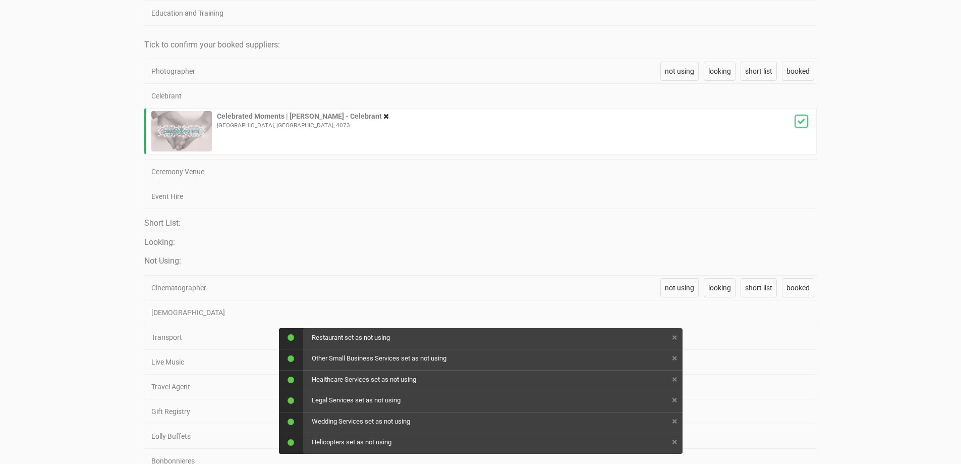
click at [670, 14] on span "not using" at bounding box center [679, 13] width 29 height 8
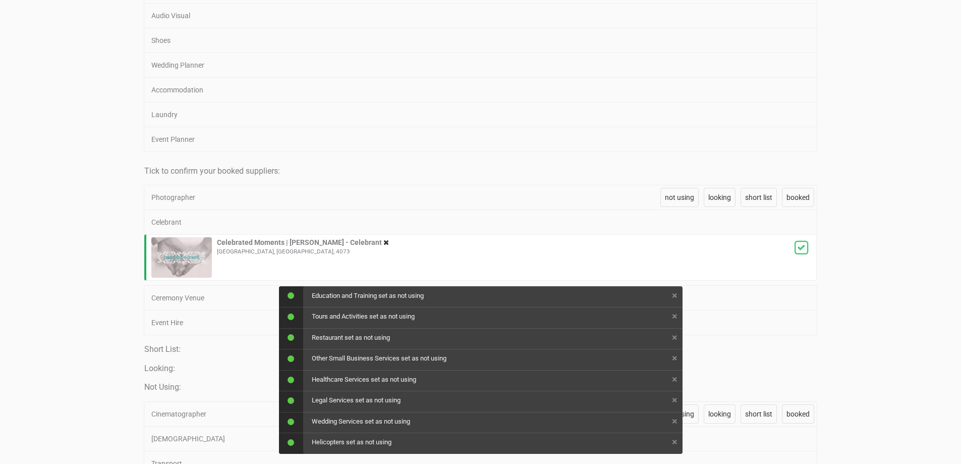
scroll to position [656, 0]
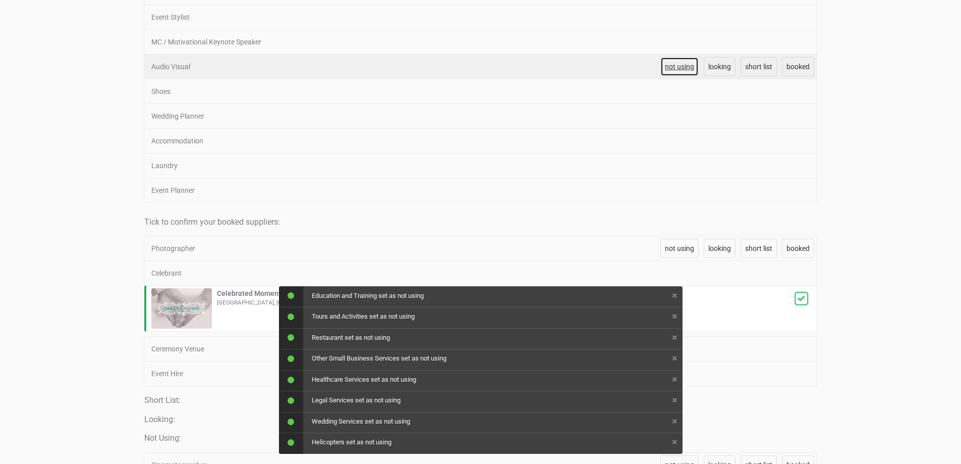
click at [669, 66] on span "not using" at bounding box center [679, 67] width 29 height 8
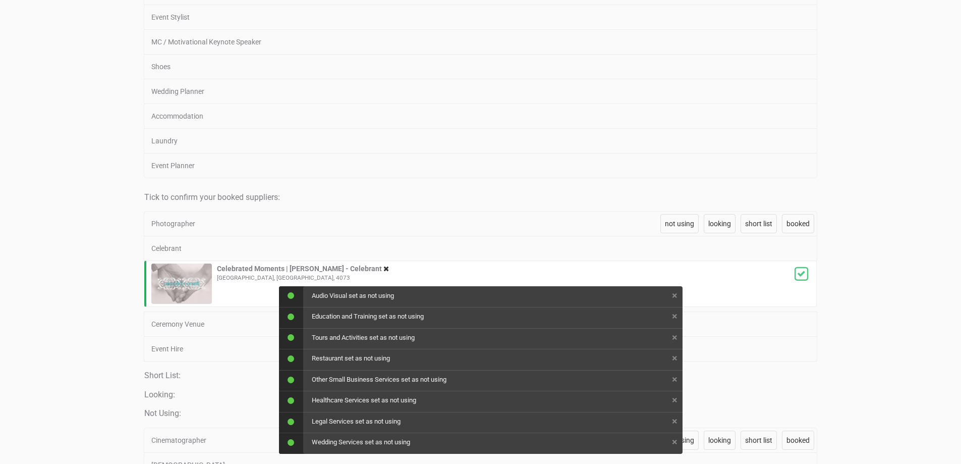
click at [669, 66] on span "not using" at bounding box center [679, 67] width 29 height 8
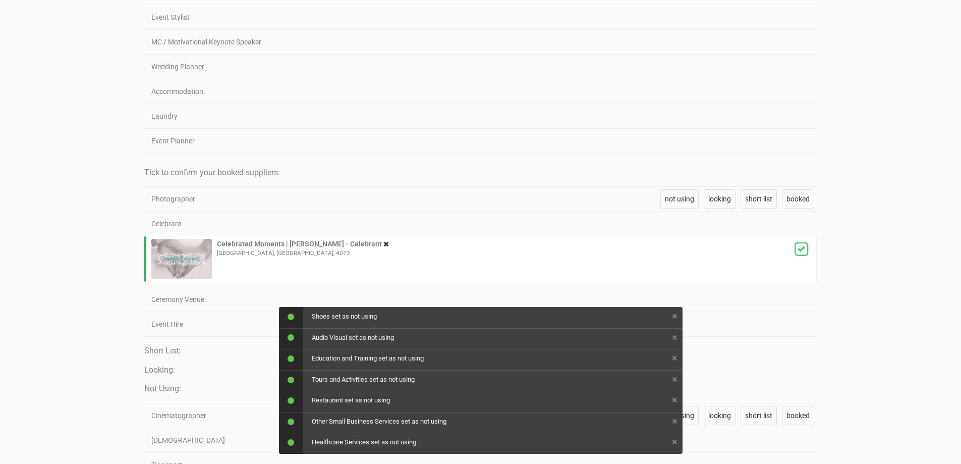
click at [669, 66] on span "not using" at bounding box center [679, 67] width 29 height 8
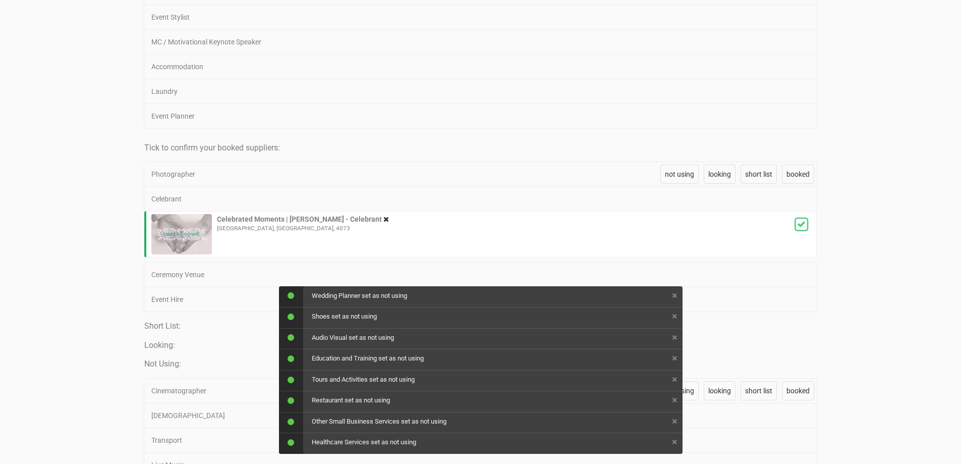
click at [669, 66] on span "not using" at bounding box center [679, 67] width 29 height 8
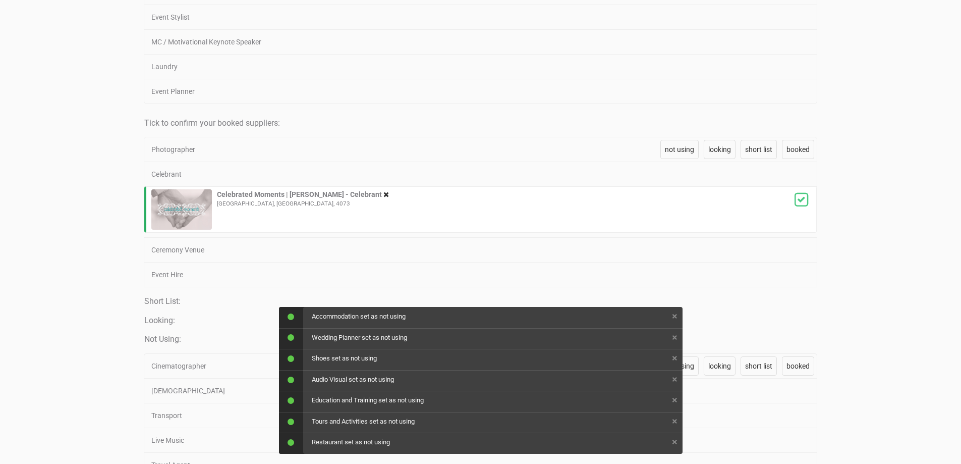
click at [669, 66] on span "not using" at bounding box center [679, 67] width 29 height 8
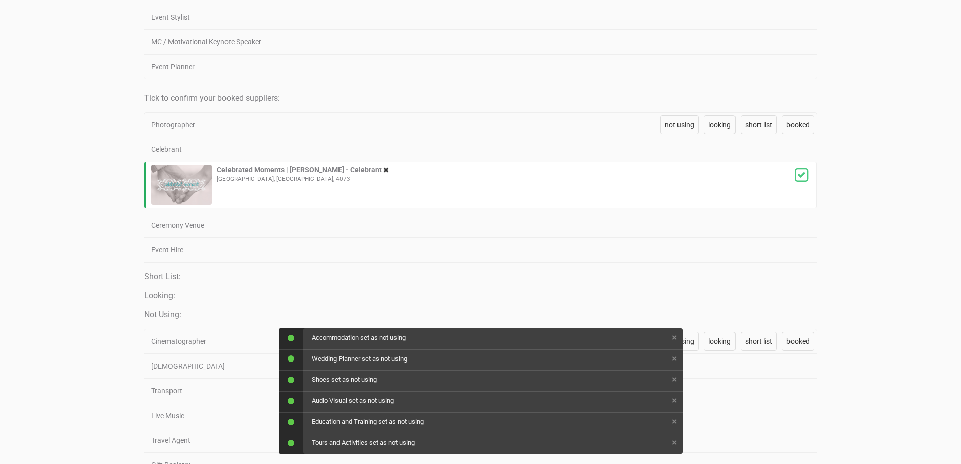
click at [669, 66] on span "not using" at bounding box center [679, 67] width 29 height 8
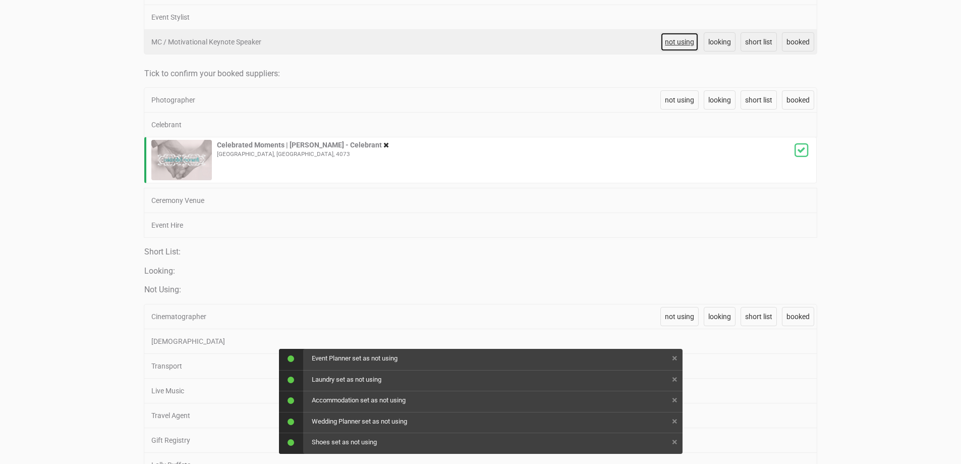
click at [670, 44] on span "not using" at bounding box center [679, 42] width 29 height 8
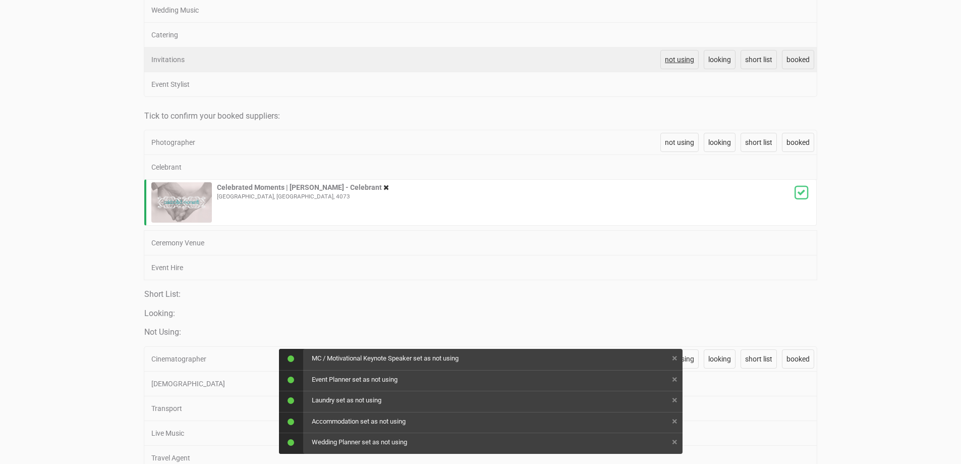
scroll to position [555, 0]
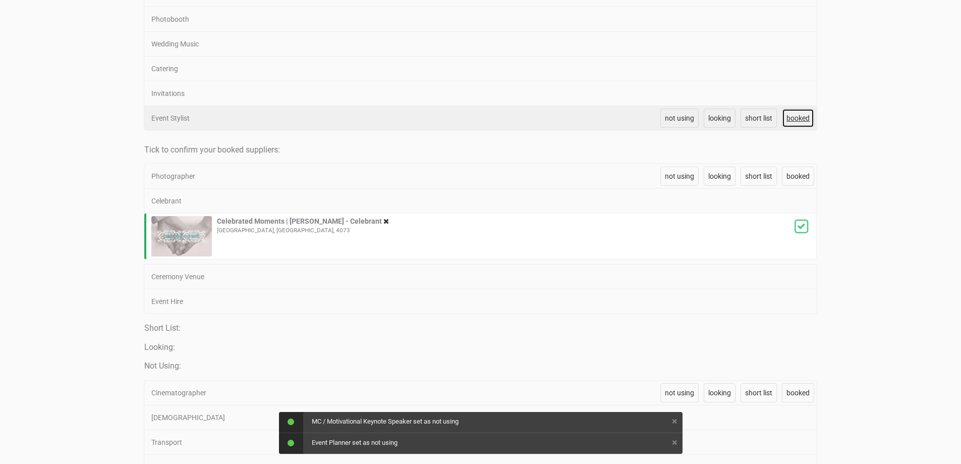
click at [800, 114] on span "booked" at bounding box center [797, 118] width 23 height 8
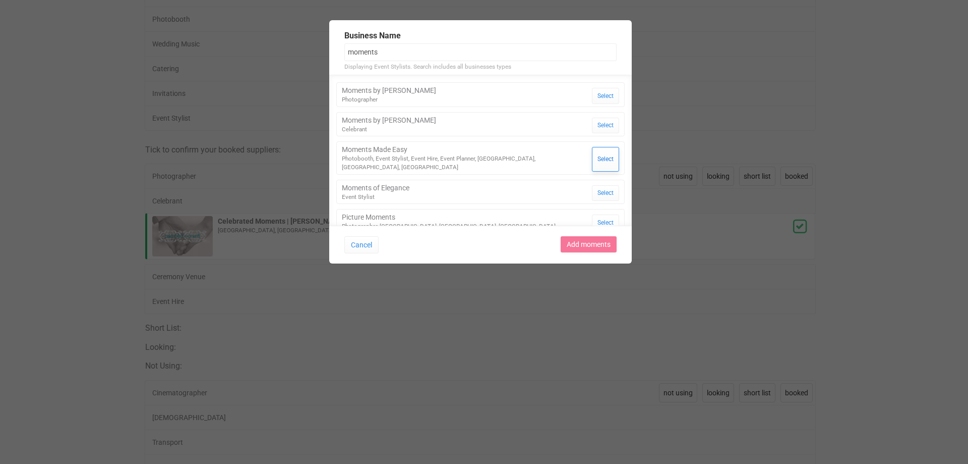
type input "moments"
click at [593, 154] on button "Select" at bounding box center [605, 159] width 27 height 24
click at [528, 155] on div "Photobooth, Event Stylist, Event Hire, Event Planner, [GEOGRAPHIC_DATA], [GEOGR…" at bounding box center [467, 162] width 250 height 17
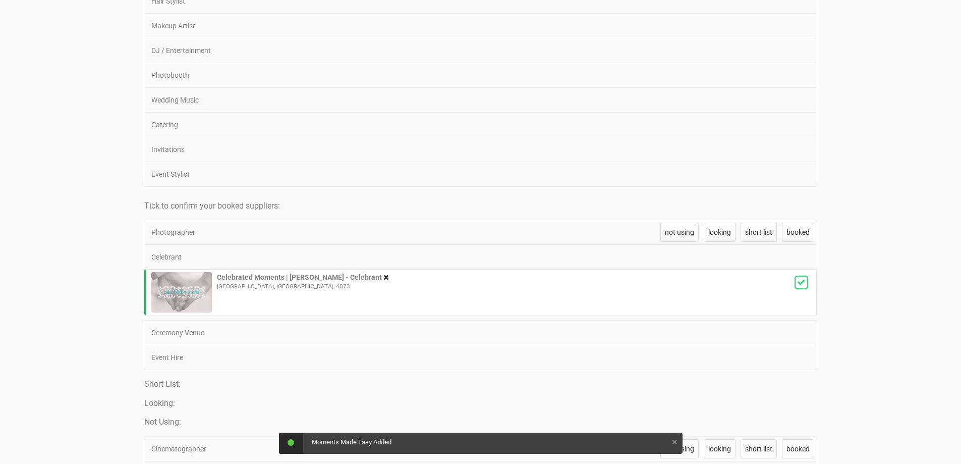
scroll to position [454, 0]
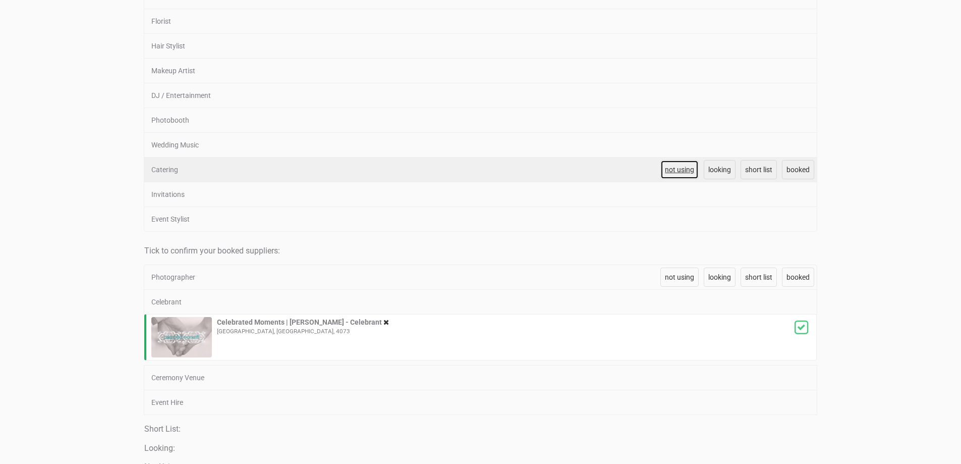
click at [672, 169] on span "not using" at bounding box center [679, 169] width 29 height 8
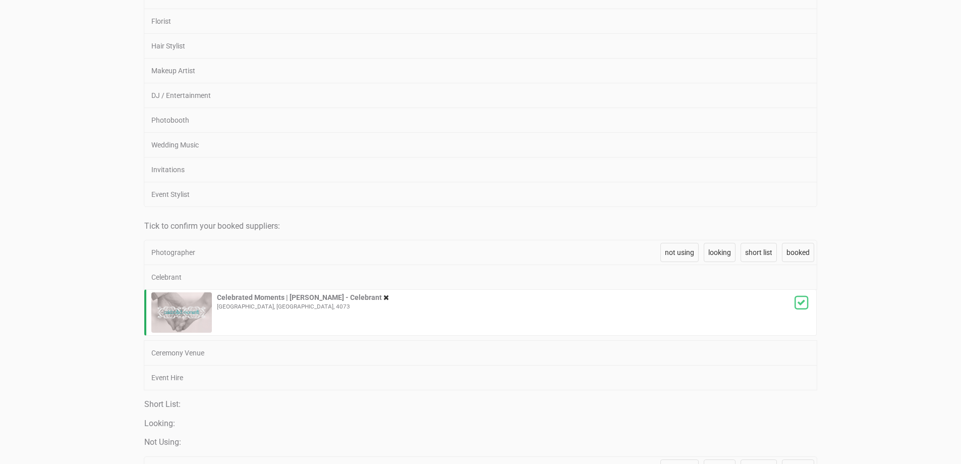
click at [672, 169] on span "not using" at bounding box center [679, 169] width 29 height 8
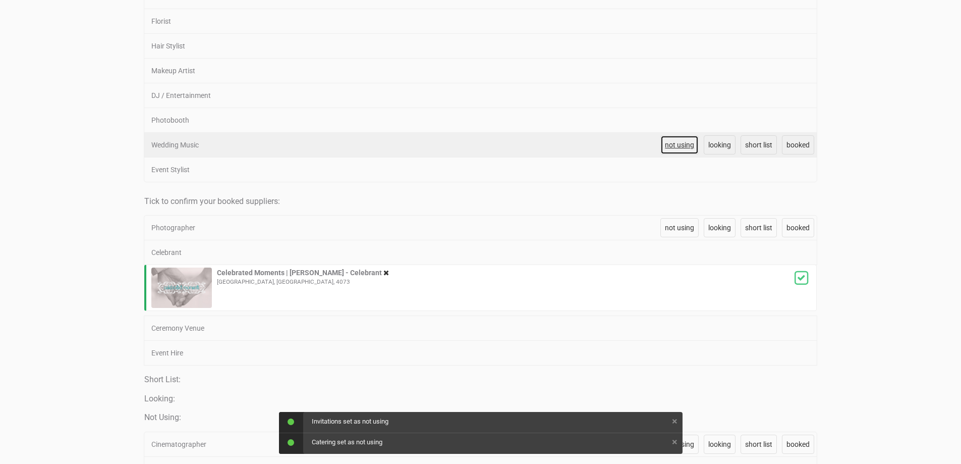
click at [675, 145] on span "not using" at bounding box center [679, 145] width 29 height 8
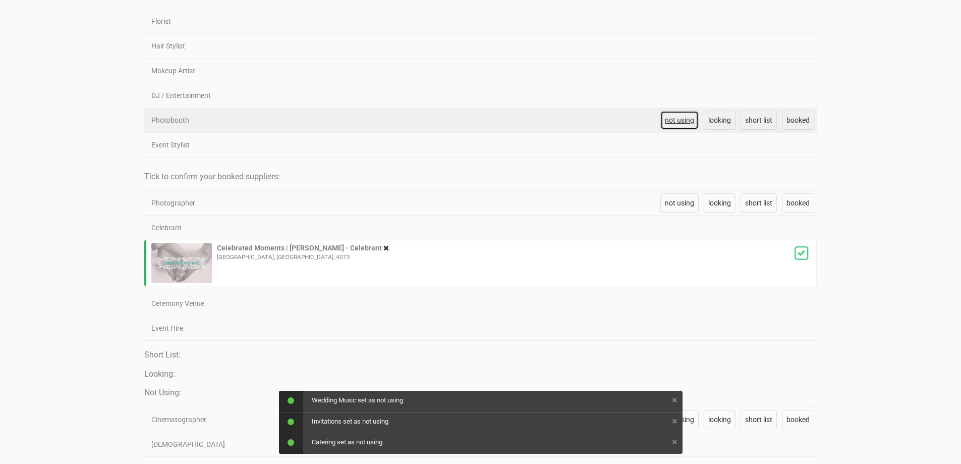
click at [675, 120] on span "not using" at bounding box center [679, 120] width 29 height 8
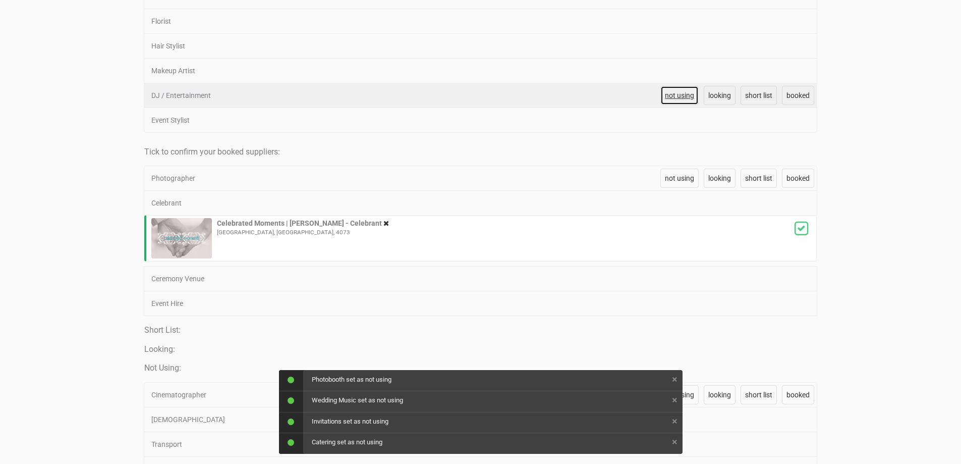
click at [674, 90] on link "not using" at bounding box center [679, 95] width 38 height 19
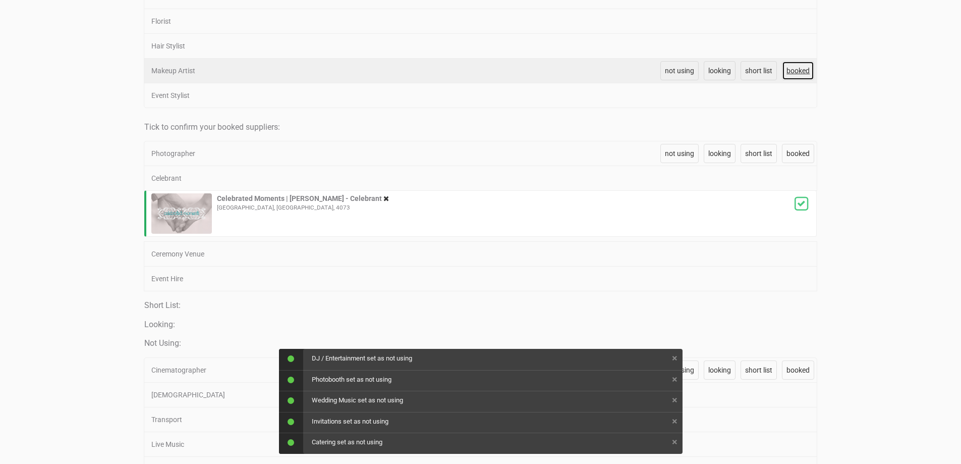
click at [786, 68] on span "booked" at bounding box center [797, 71] width 23 height 8
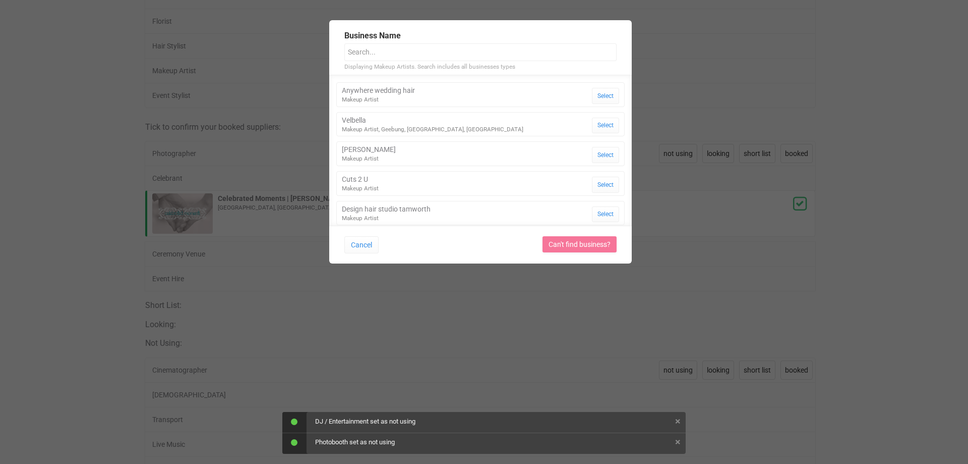
click at [448, 52] on input "text" at bounding box center [481, 52] width 272 height 18
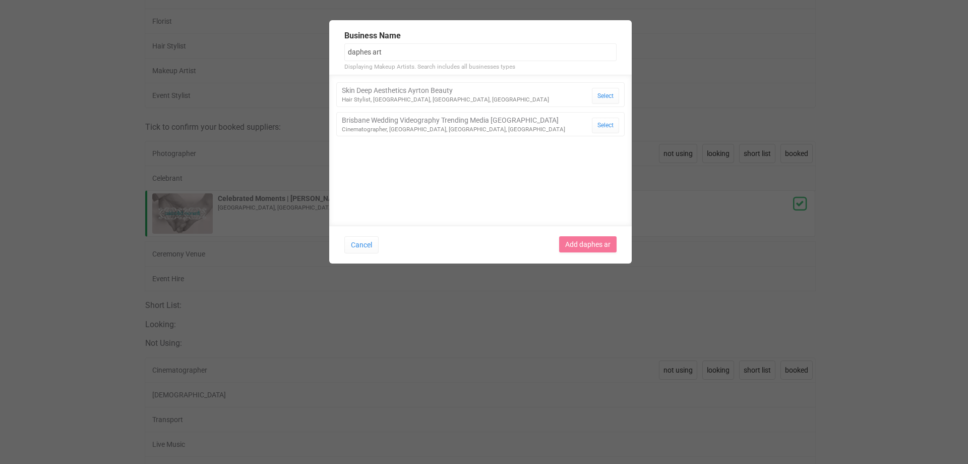
type input "daphes arti"
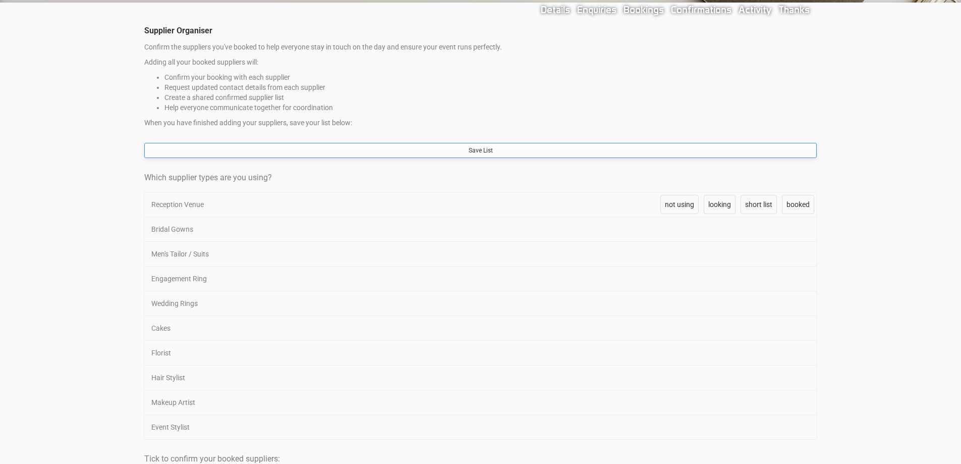
scroll to position [101, 0]
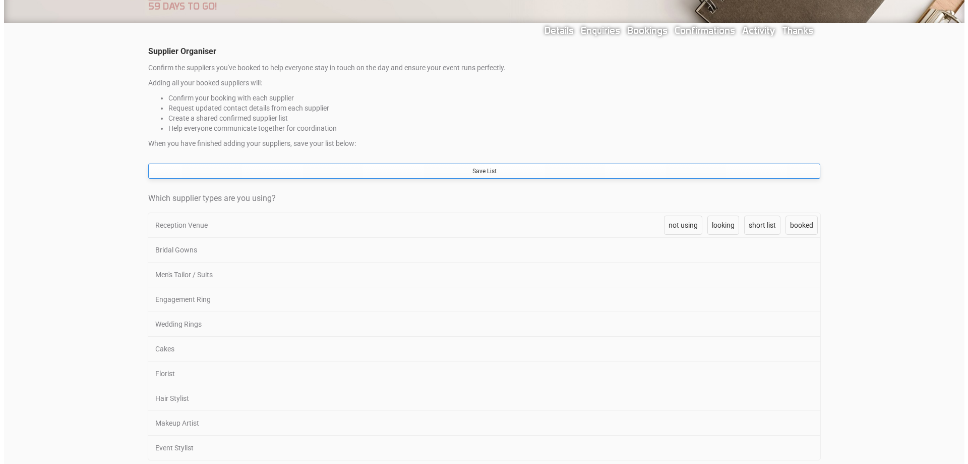
scroll to position [151, 0]
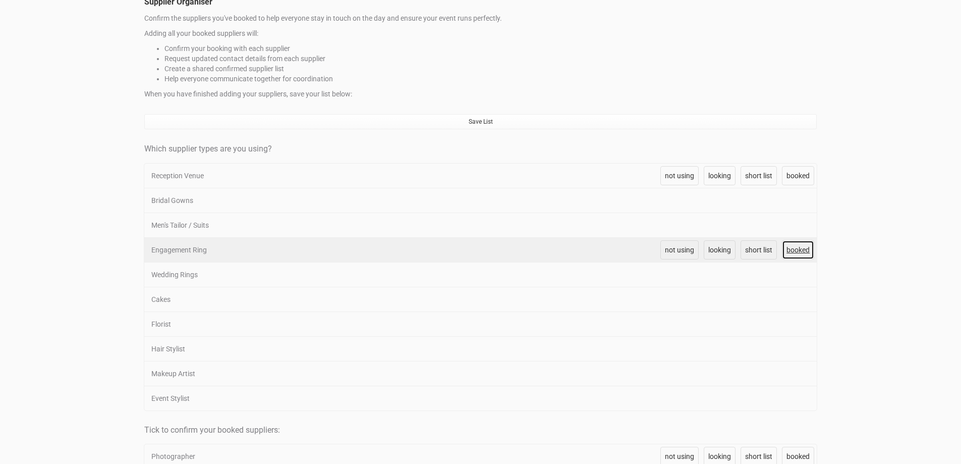
click at [795, 254] on link "booked" at bounding box center [798, 249] width 32 height 19
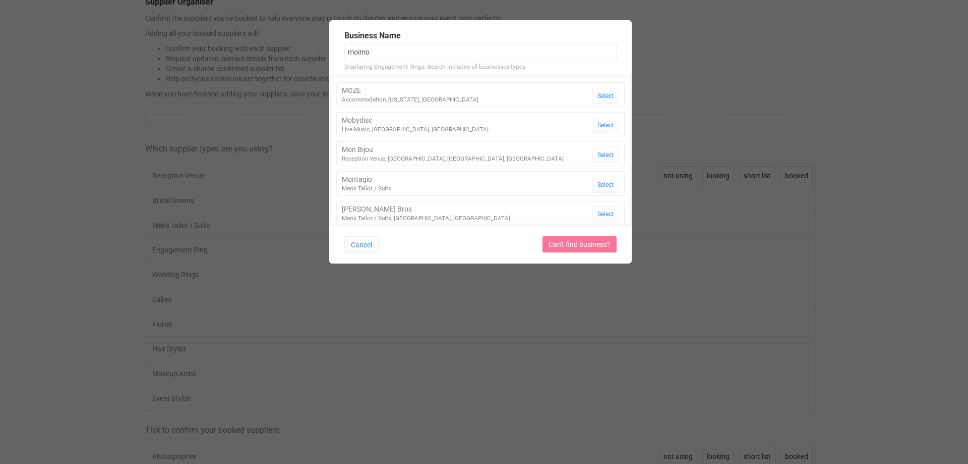
type input "moimoi"
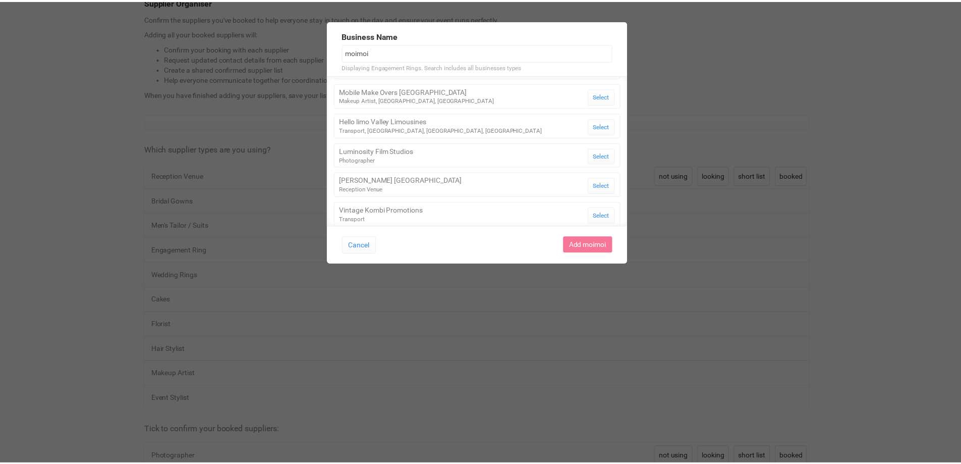
scroll to position [426, 0]
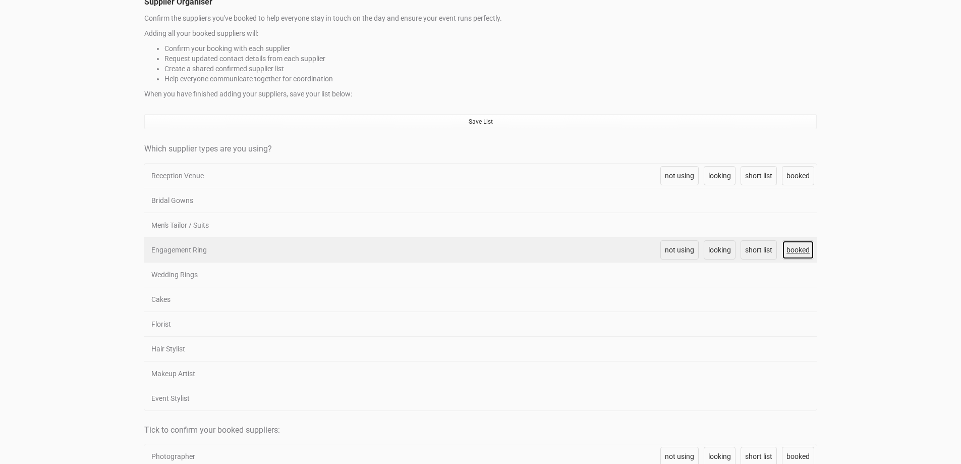
click at [803, 251] on span "booked" at bounding box center [797, 250] width 23 height 8
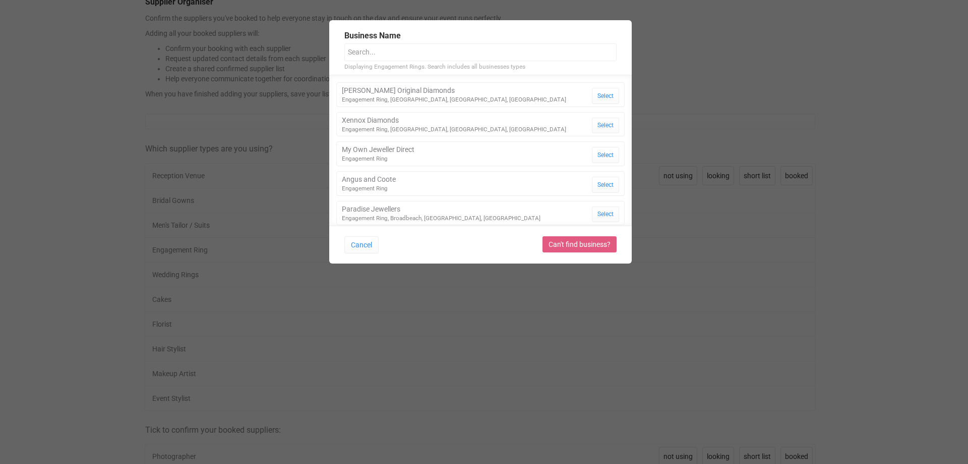
click at [596, 242] on link "Can't find business?" at bounding box center [580, 244] width 74 height 16
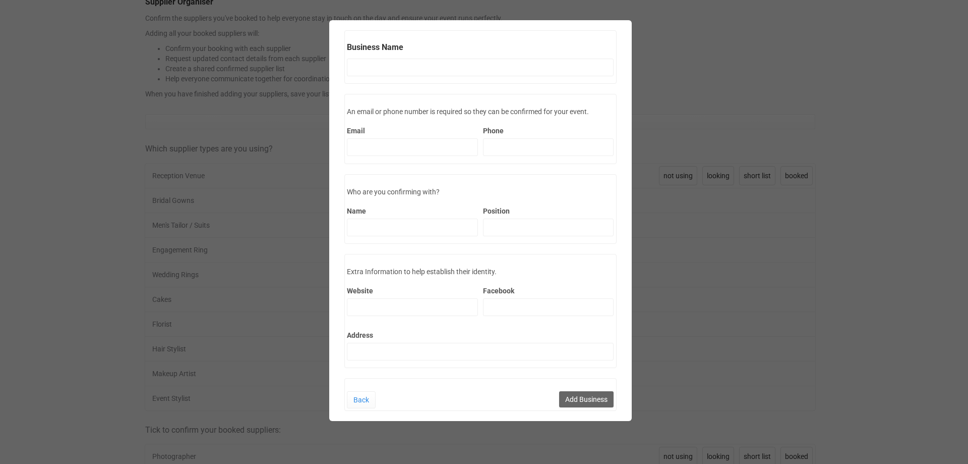
click at [847, 266] on div "Business Name Displaying Engagement Rings. Search includes all businesses types…" at bounding box center [480, 215] width 961 height 401
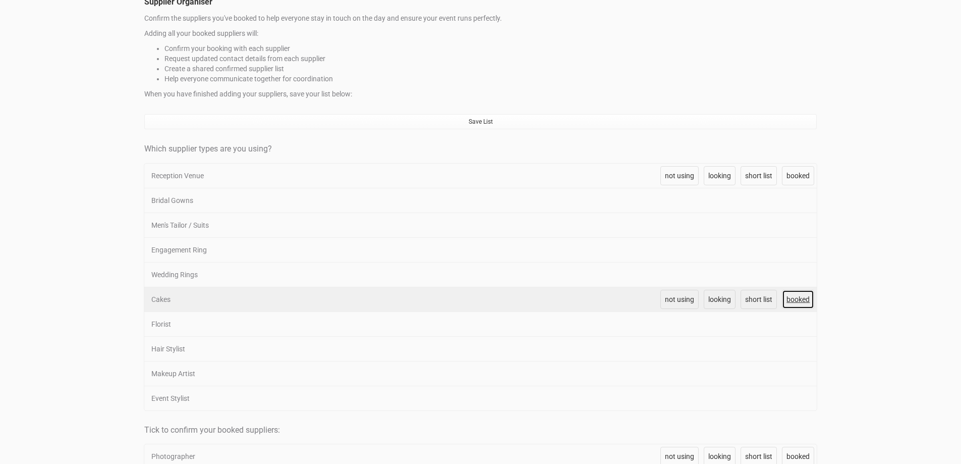
click at [788, 299] on span "booked" at bounding box center [797, 299] width 23 height 8
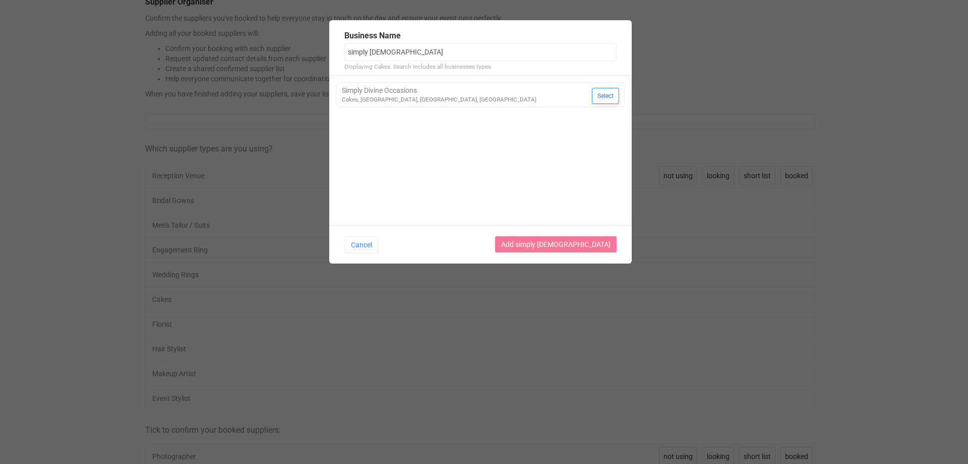
type input "simply divin"
click at [600, 96] on button "Select" at bounding box center [605, 96] width 27 height 16
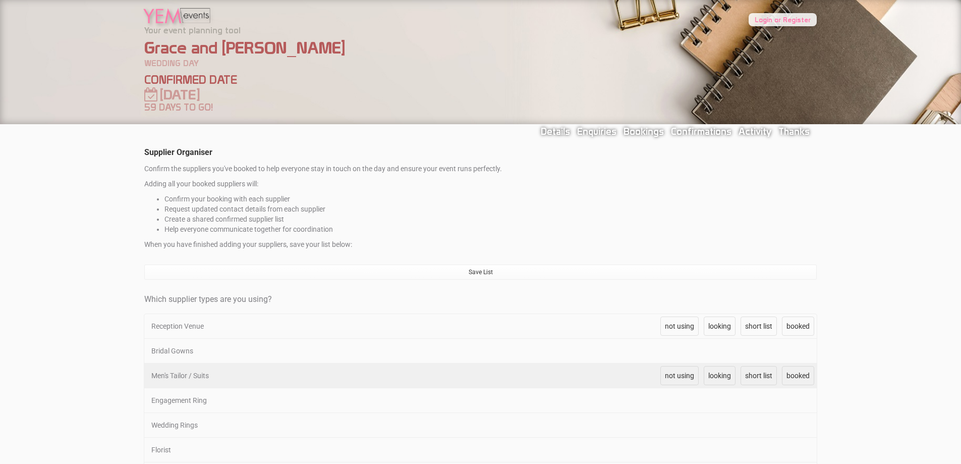
scroll to position [0, 0]
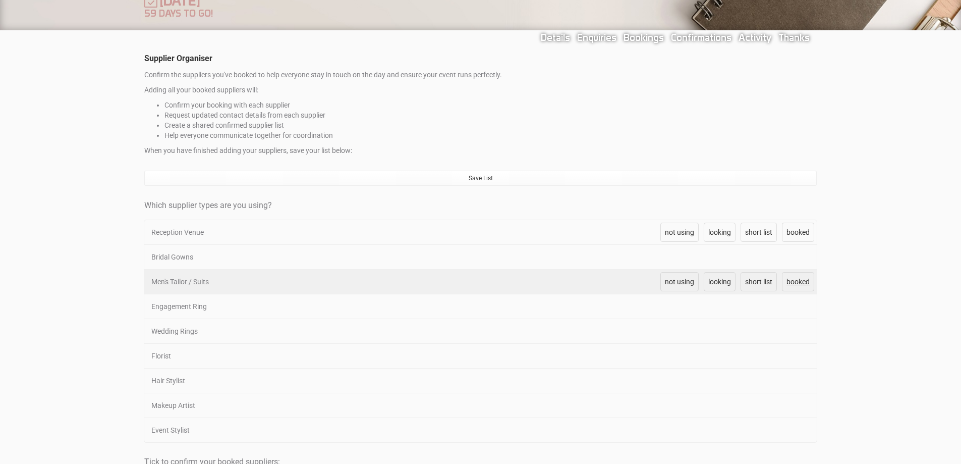
scroll to position [101, 0]
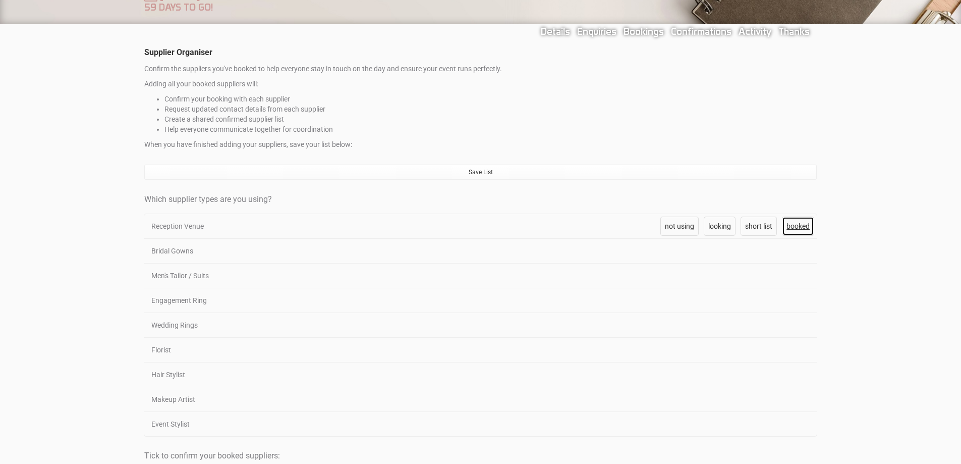
click at [798, 225] on span "booked" at bounding box center [797, 226] width 23 height 8
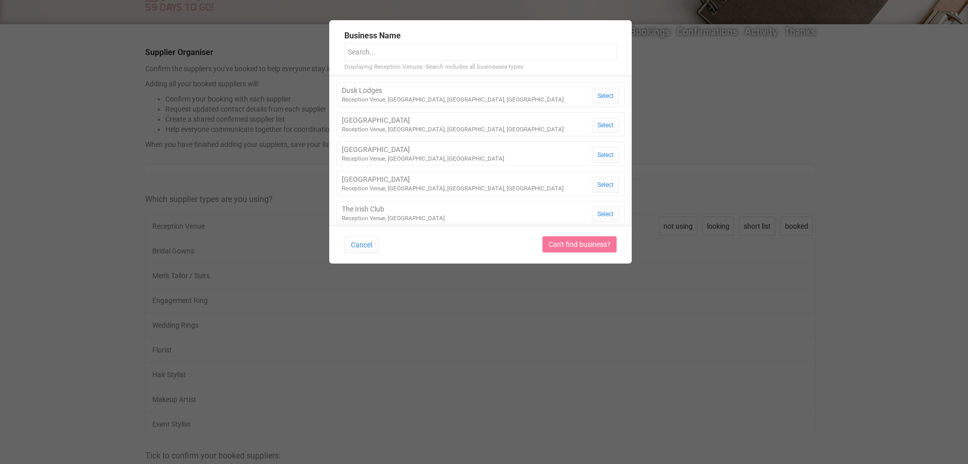
click at [448, 61] on div "Business Name Displaying Reception Venues. Search includes all businesses types…" at bounding box center [481, 136] width 272 height 233
click at [452, 52] on input "text" at bounding box center [481, 52] width 272 height 18
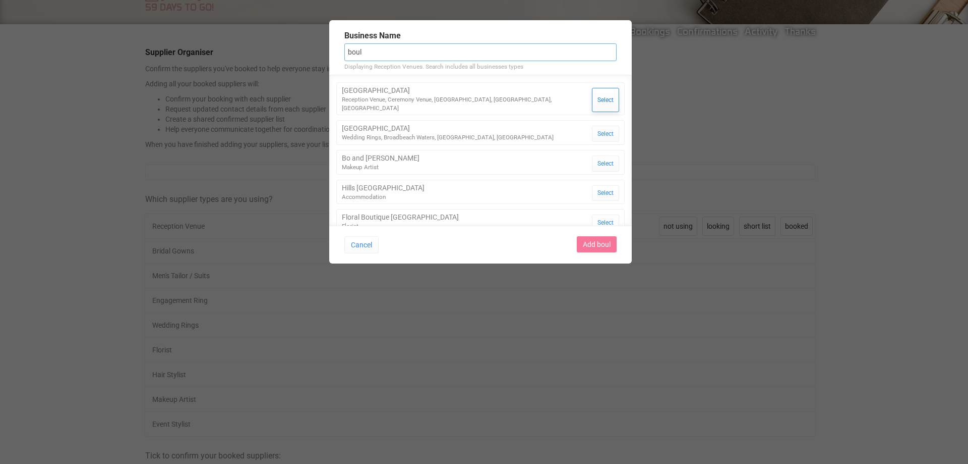
type input "boul"
click at [592, 95] on button "Select" at bounding box center [605, 100] width 27 height 24
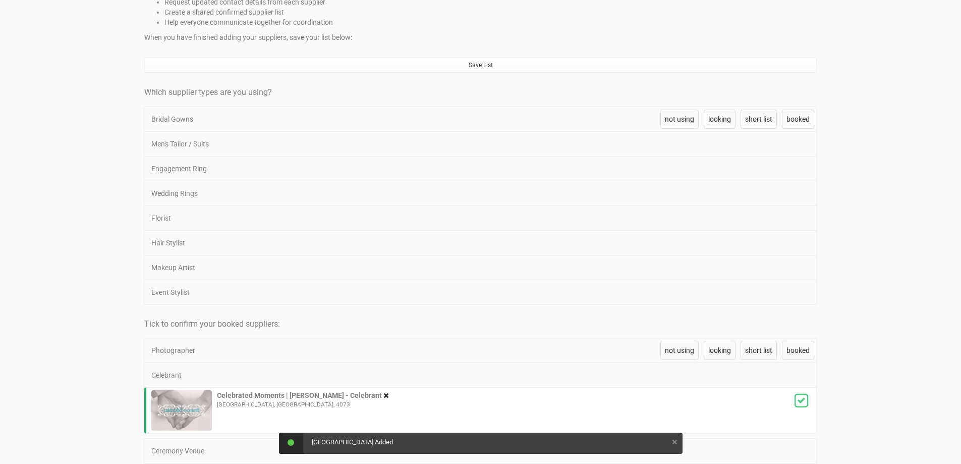
scroll to position [151, 0]
